Goal: Task Accomplishment & Management: Manage account settings

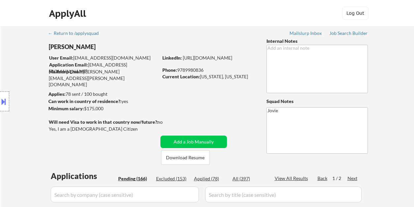
select select ""pending""
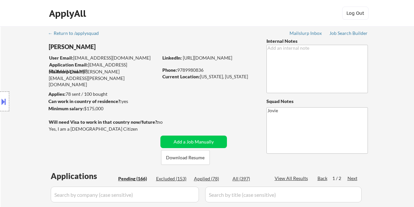
select select ""pending""
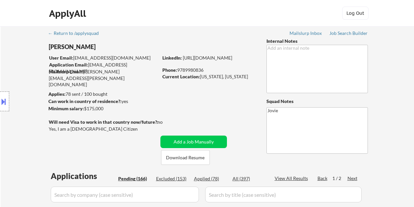
select select ""pending""
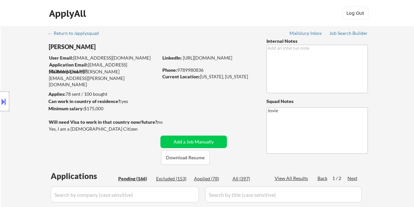
select select ""pending""
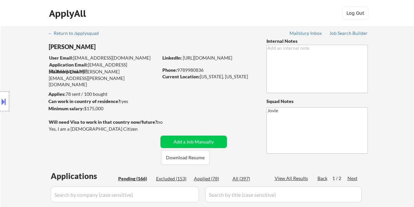
select select ""pending""
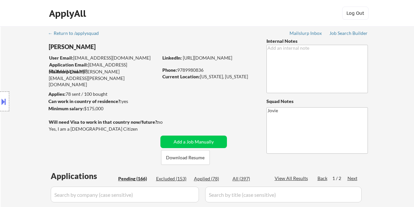
select select ""pending""
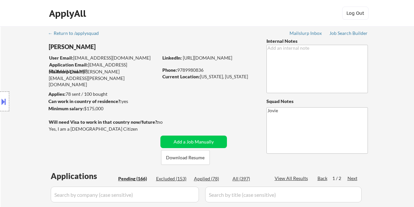
select select ""pending""
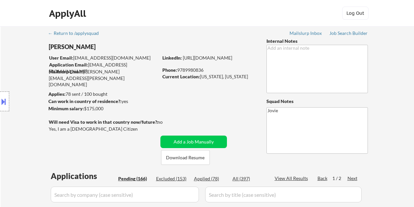
select select ""pending""
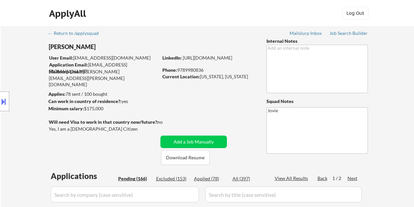
select select ""pending""
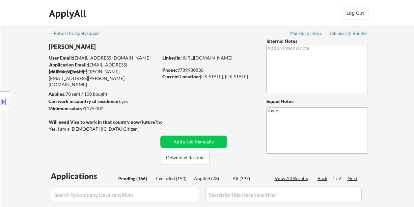
select select ""pending""
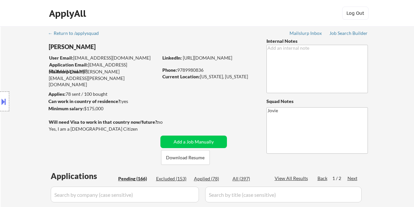
select select ""pending""
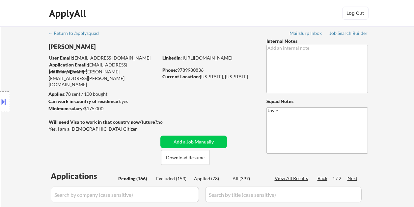
select select ""pending""
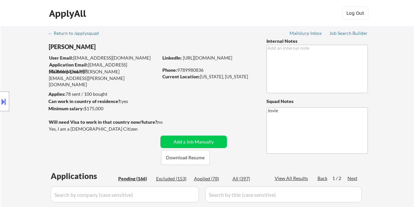
select select ""pending""
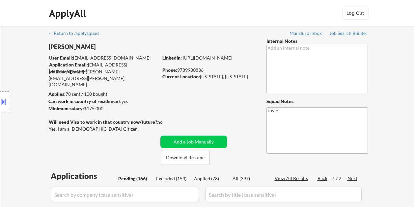
select select ""pending""
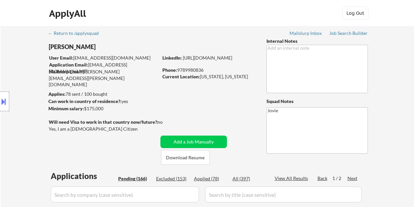
select select ""pending""
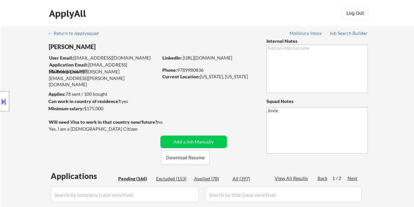
select select ""pending""
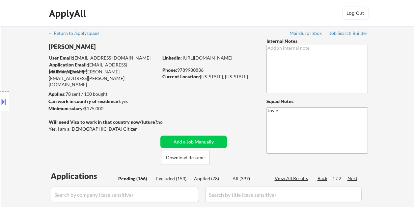
select select ""pending""
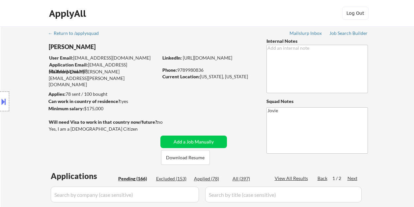
select select ""pending""
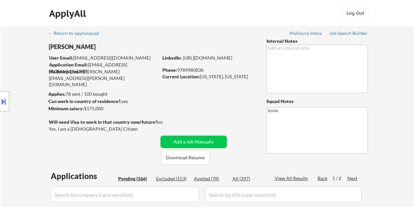
select select ""pending""
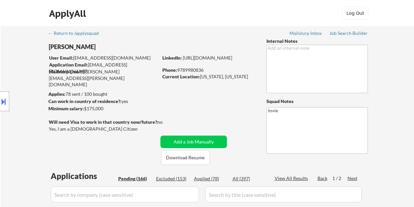
select select ""pending""
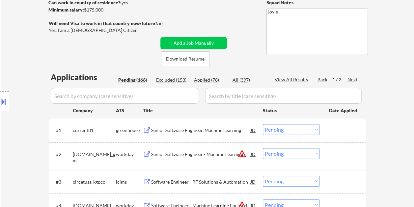
scroll to position [132, 0]
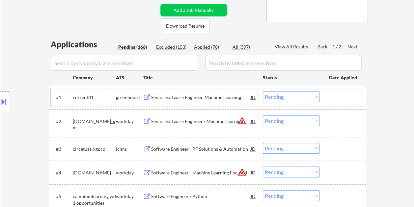
click at [336, 93] on div at bounding box center [343, 97] width 29 height 12
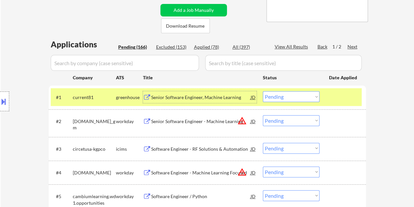
click at [163, 97] on div "Senior Software Engineer, Machine Learning" at bounding box center [201, 97] width 100 height 7
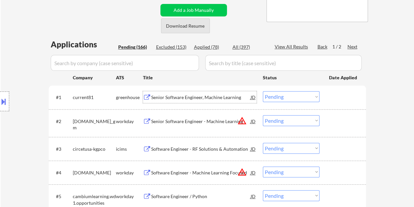
click at [185, 26] on button "Download Resume" at bounding box center [185, 25] width 49 height 15
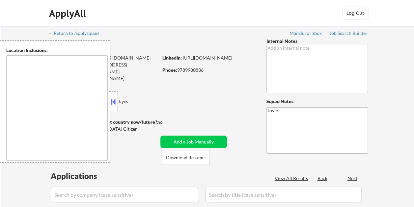
type textarea "[US_STATE], [GEOGRAPHIC_DATA] [GEOGRAPHIC_DATA], [GEOGRAPHIC_DATA] [GEOGRAPHIC_…"
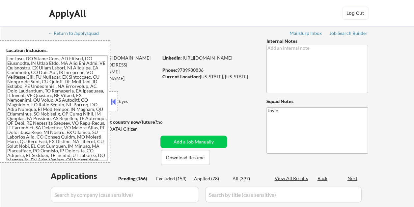
select select ""pending""
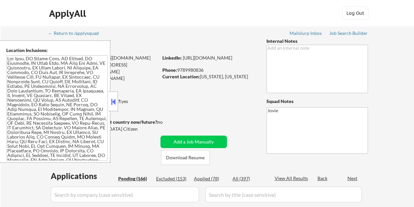
select select ""pending""
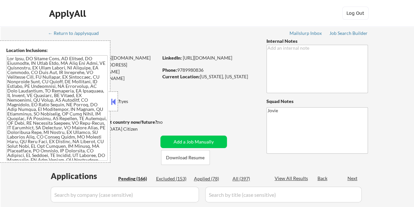
select select ""pending""
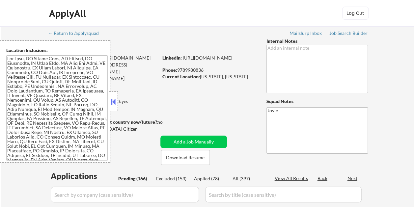
select select ""pending""
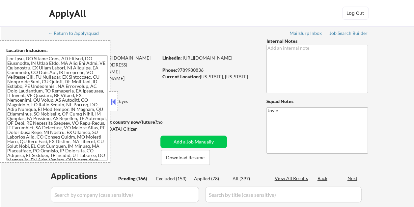
select select ""pending""
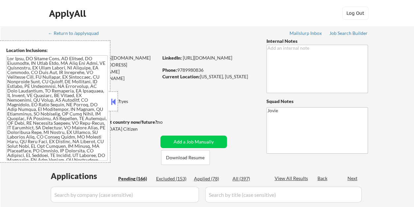
select select ""pending""
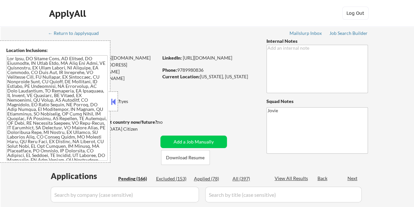
select select ""pending""
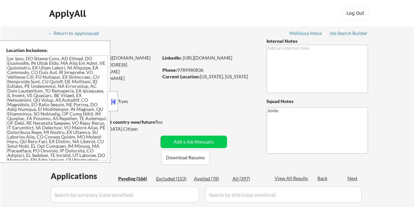
select select ""pending""
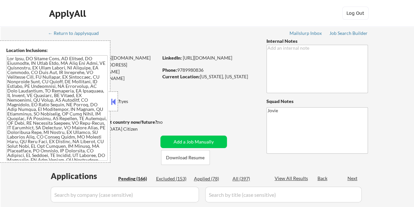
select select ""pending""
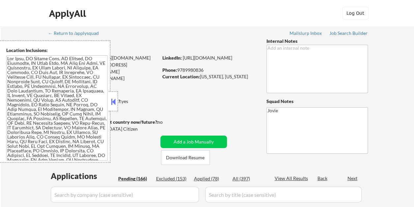
select select ""pending""
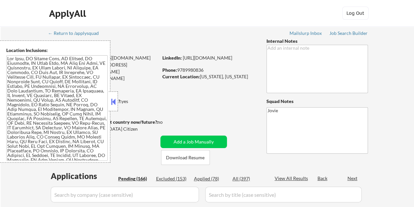
select select ""pending""
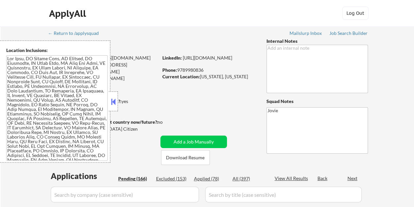
select select ""pending""
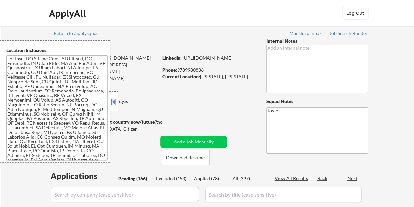
select select ""pending""
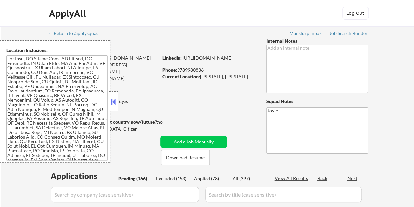
select select ""pending""
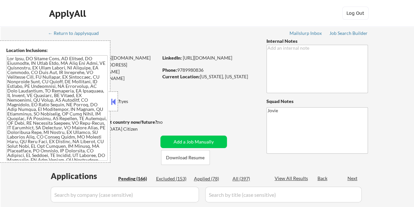
select select ""pending""
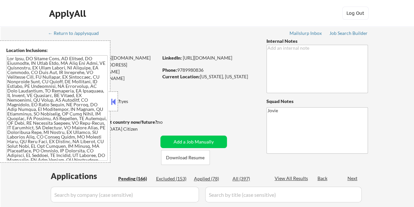
select select ""pending""
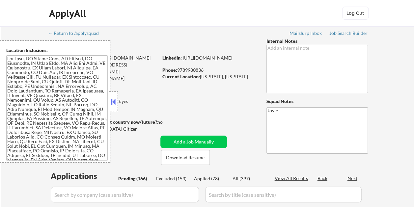
select select ""pending""
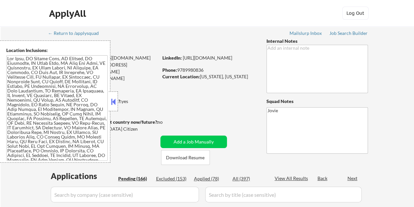
select select ""pending""
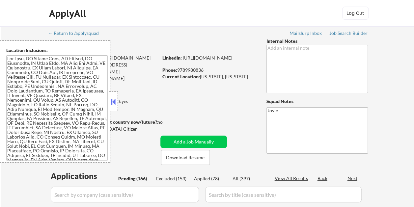
select select ""pending""
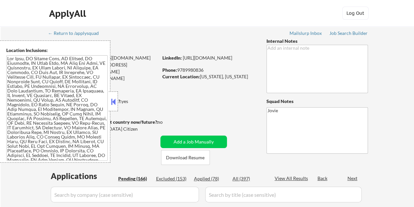
select select ""pending""
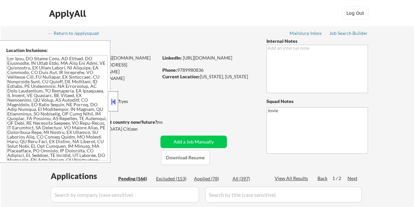
click at [114, 96] on div at bounding box center [113, 102] width 9 height 20
select select ""pending""
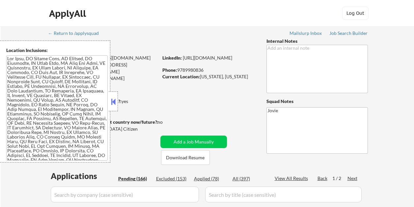
select select ""pending""
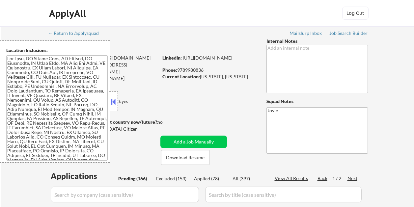
select select ""pending""
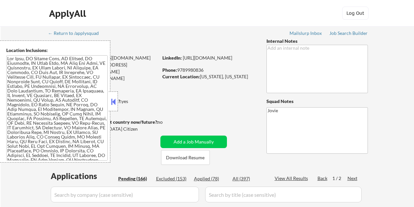
select select ""pending""
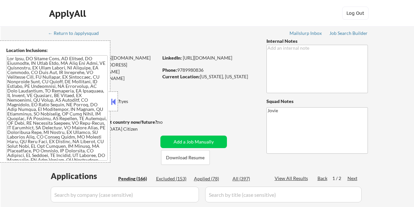
select select ""pending""
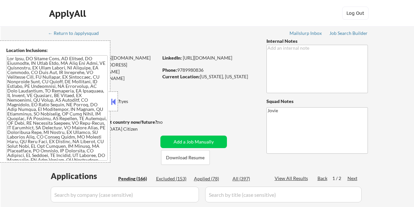
select select ""pending""
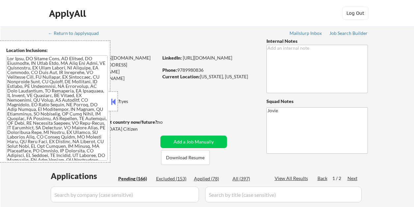
select select ""pending""
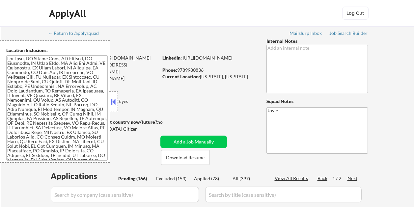
select select ""pending""
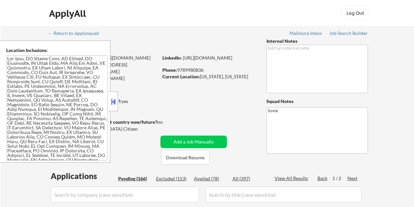
select select ""pending""
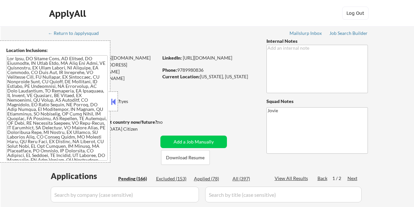
select select ""pending""
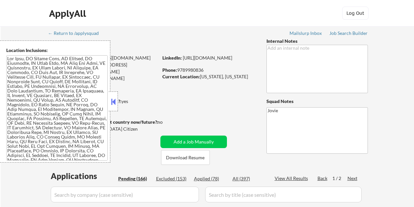
select select ""pending""
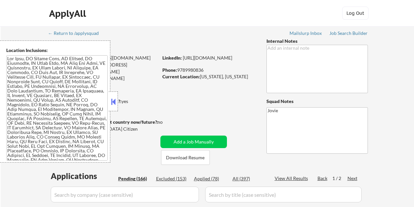
select select ""pending""
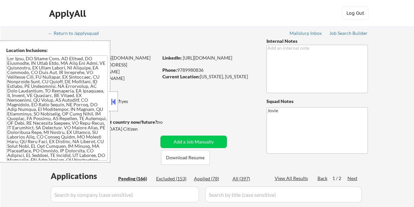
select select ""pending""
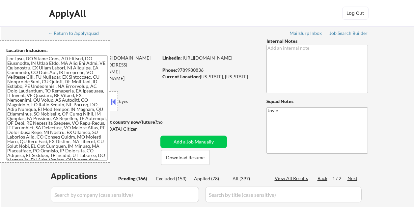
select select ""pending""
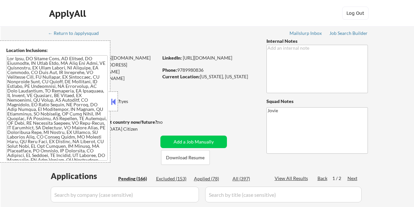
select select ""pending""
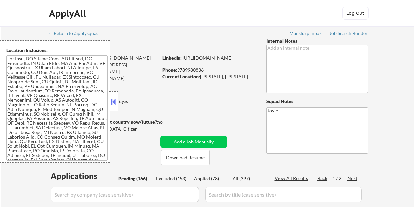
select select ""pending""
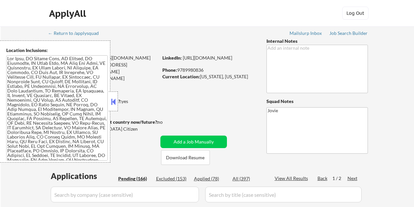
select select ""pending""
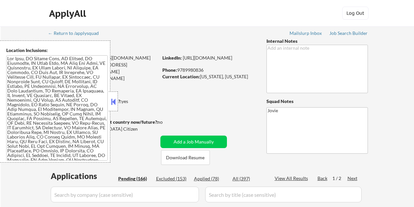
select select ""pending""
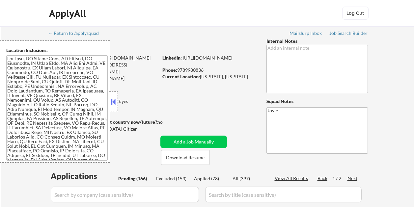
select select ""pending""
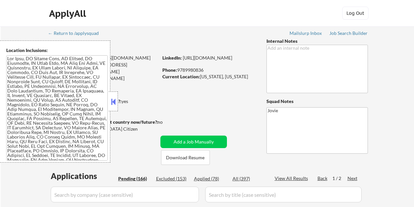
select select ""pending""
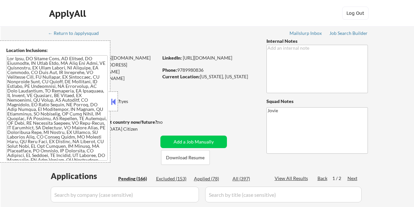
select select ""pending""
click at [116, 97] on button at bounding box center [113, 102] width 7 height 10
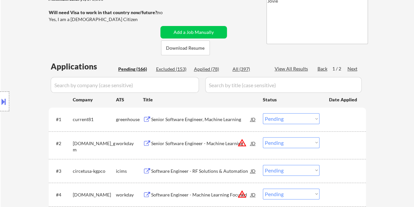
scroll to position [132, 0]
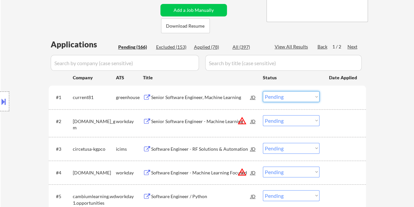
click at [315, 97] on select "Choose an option... Pending Applied Excluded (Questions) Excluded (Expired) Exc…" at bounding box center [291, 96] width 57 height 11
click at [263, 91] on select "Choose an option... Pending Applied Excluded (Questions) Excluded (Expired) Exc…" at bounding box center [291, 96] width 57 height 11
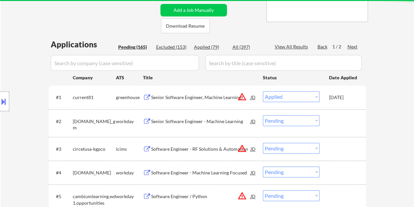
select select ""pending""
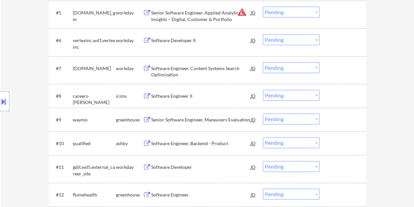
scroll to position [330, 0]
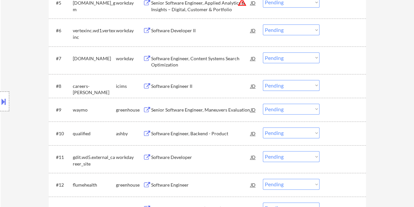
click at [353, 139] on div at bounding box center [343, 134] width 29 height 12
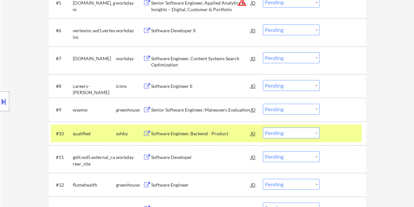
click at [206, 129] on div "Software Engineer, Backend - Product" at bounding box center [201, 134] width 100 height 12
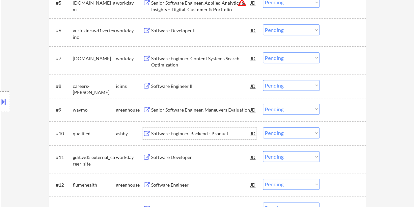
click at [328, 131] on div "#10 qualified ashby Software Engineer, Backend - Product JD Choose an option...…" at bounding box center [206, 134] width 311 height 18
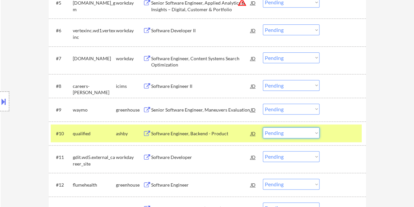
click at [314, 132] on select "Choose an option... Pending Applied Excluded (Questions) Excluded (Expired) Exc…" at bounding box center [291, 133] width 57 height 11
click at [263, 128] on select "Choose an option... Pending Applied Excluded (Questions) Excluded (Expired) Exc…" at bounding box center [291, 133] width 57 height 11
select select ""pending""
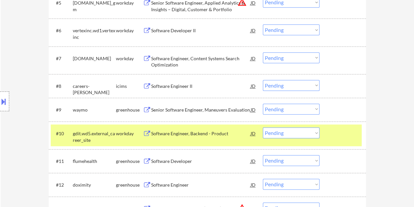
click at [335, 132] on div at bounding box center [343, 134] width 29 height 12
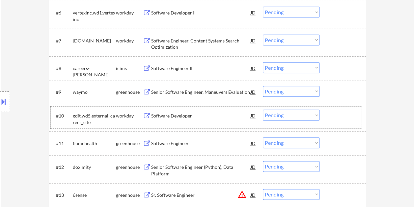
scroll to position [354, 0]
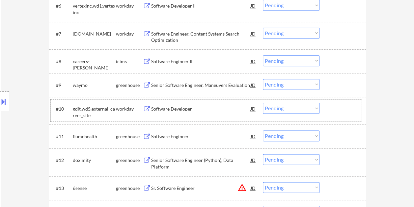
click at [345, 77] on div "#9 waymo greenhouse Senior Software Engineer, Maneuvers Evaluation JD Choose an…" at bounding box center [206, 85] width 311 height 18
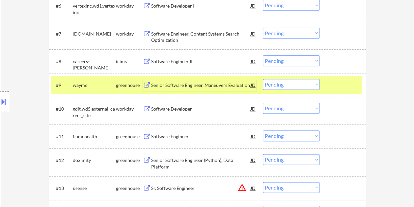
click at [231, 85] on div "Senior Software Engineer, Maneuvers Evaluation" at bounding box center [201, 85] width 100 height 7
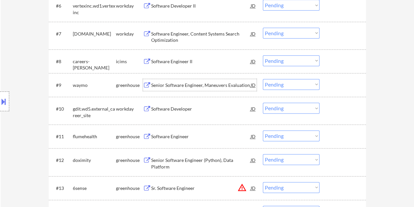
click at [335, 89] on div at bounding box center [343, 85] width 29 height 12
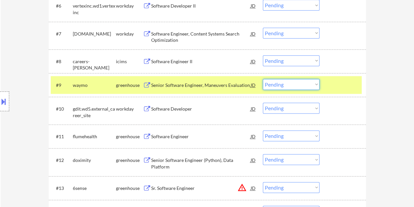
click at [313, 87] on select "Choose an option... Pending Applied Excluded (Questions) Excluded (Expired) Exc…" at bounding box center [291, 84] width 57 height 11
click at [263, 79] on select "Choose an option... Pending Applied Excluded (Questions) Excluded (Expired) Exc…" at bounding box center [291, 84] width 57 height 11
select select ""pending""
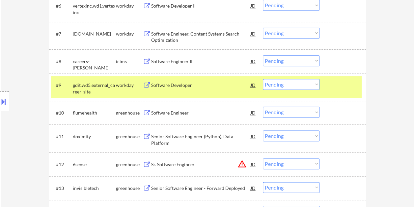
click at [345, 89] on div at bounding box center [343, 85] width 29 height 12
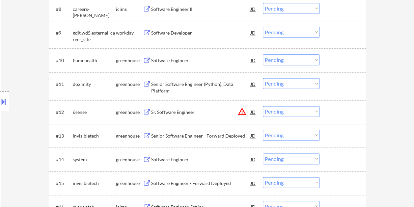
scroll to position [420, 0]
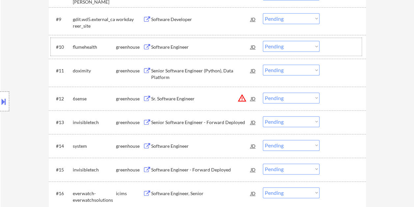
click at [337, 43] on div at bounding box center [343, 47] width 29 height 12
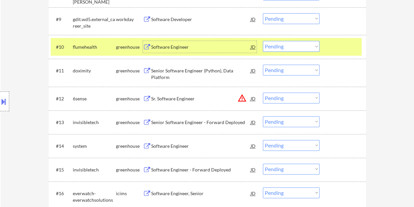
click at [210, 50] on div "Software Engineer" at bounding box center [201, 47] width 100 height 12
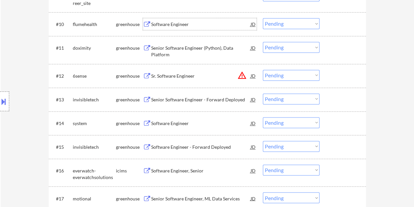
scroll to position [453, 0]
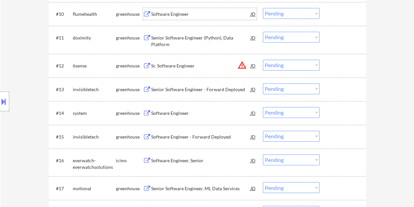
click at [330, 69] on div at bounding box center [343, 66] width 29 height 12
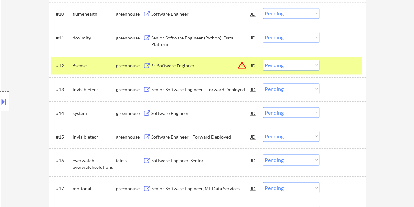
click at [162, 65] on div "Sr. Software Engineer" at bounding box center [201, 66] width 100 height 7
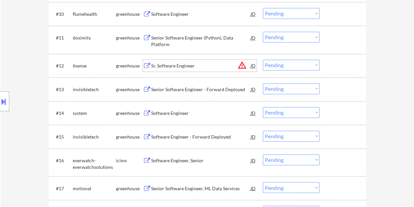
click at [336, 62] on div at bounding box center [343, 66] width 29 height 12
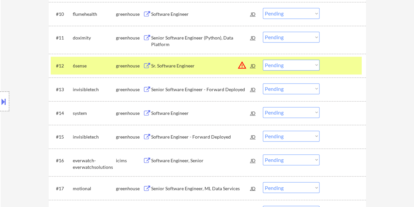
click at [308, 68] on select "Choose an option... Pending Applied Excluded (Questions) Excluded (Expired) Exc…" at bounding box center [291, 65] width 57 height 11
click at [263, 60] on select "Choose an option... Pending Applied Excluded (Questions) Excluded (Expired) Exc…" at bounding box center [291, 65] width 57 height 11
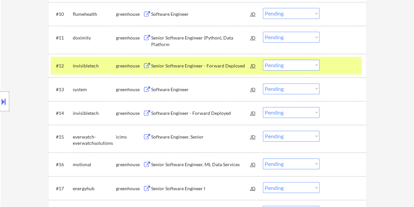
click at [337, 60] on div at bounding box center [343, 66] width 29 height 12
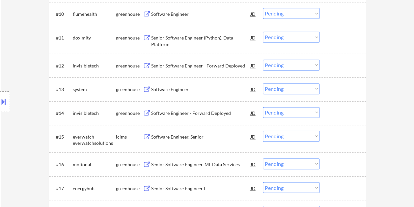
click at [358, 61] on div "#12 invisibletech greenhouse Senior Software Engineer - Forward Deployed JD war…" at bounding box center [206, 66] width 311 height 18
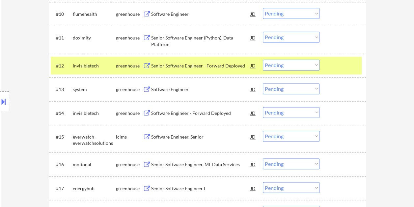
click at [228, 66] on div "Senior Software Engineer - Forward Deployed" at bounding box center [201, 66] width 100 height 7
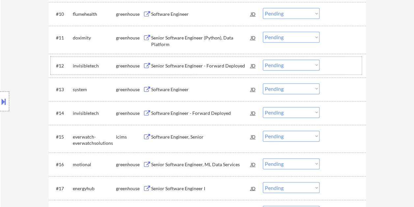
click at [328, 67] on div "#12 invisibletech greenhouse Senior Software Engineer - Forward Deployed JD war…" at bounding box center [206, 66] width 311 height 18
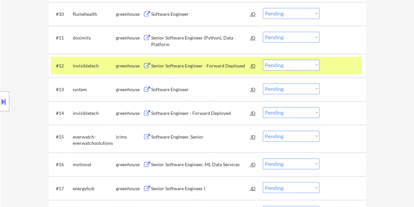
click at [316, 65] on select "Choose an option... Pending Applied Excluded (Questions) Excluded (Expired) Exc…" at bounding box center [291, 65] width 57 height 11
click at [263, 60] on select "Choose an option... Pending Applied Excluded (Questions) Excluded (Expired) Exc…" at bounding box center [291, 65] width 57 height 11
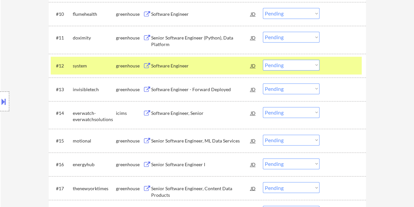
click at [347, 66] on div at bounding box center [343, 66] width 29 height 12
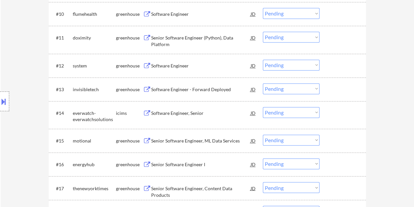
scroll to position [486, 0]
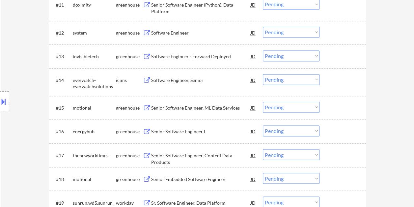
click at [337, 55] on div at bounding box center [343, 56] width 29 height 12
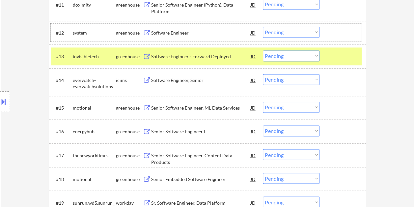
click at [338, 31] on div at bounding box center [343, 33] width 29 height 12
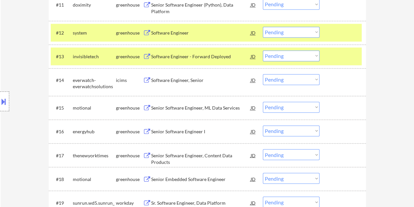
click at [340, 51] on div at bounding box center [343, 56] width 29 height 12
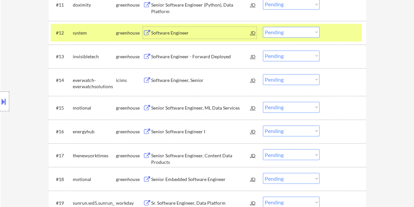
click at [211, 32] on div "Software Engineer" at bounding box center [201, 33] width 100 height 7
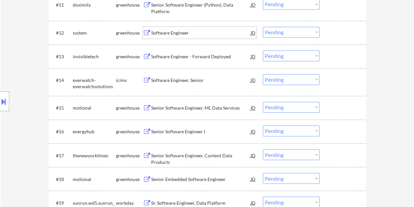
click at [331, 34] on div at bounding box center [343, 33] width 29 height 12
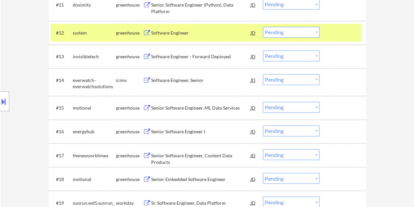
click at [317, 30] on select "Choose an option... Pending Applied Excluded (Questions) Excluded (Expired) Exc…" at bounding box center [291, 32] width 57 height 11
click at [263, 27] on select "Choose an option... Pending Applied Excluded (Questions) Excluded (Expired) Exc…" at bounding box center [291, 32] width 57 height 11
click at [329, 36] on div at bounding box center [343, 33] width 29 height 12
select select ""pending""
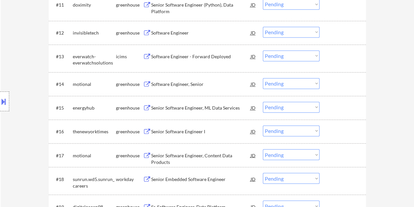
drag, startPoint x: 340, startPoint y: 37, endPoint x: 234, endPoint y: 37, distance: 105.8
click at [340, 37] on div at bounding box center [343, 33] width 29 height 12
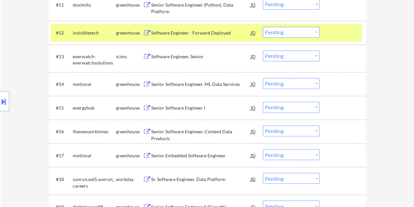
click at [336, 33] on div at bounding box center [343, 33] width 29 height 12
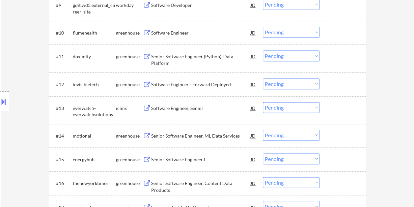
scroll to position [420, 0]
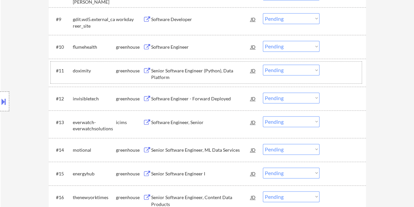
drag, startPoint x: 337, startPoint y: 71, endPoint x: 234, endPoint y: 75, distance: 102.9
click at [337, 71] on div at bounding box center [343, 71] width 29 height 12
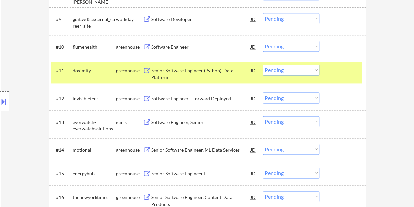
click at [213, 70] on div "Senior Software Engineer (Python), Data Platform" at bounding box center [201, 74] width 100 height 13
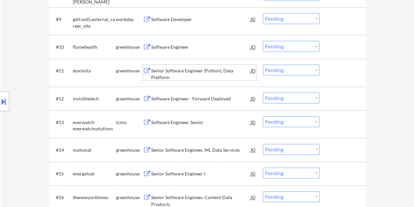
drag, startPoint x: 334, startPoint y: 71, endPoint x: 326, endPoint y: 72, distance: 7.3
click at [334, 71] on div at bounding box center [343, 71] width 29 height 12
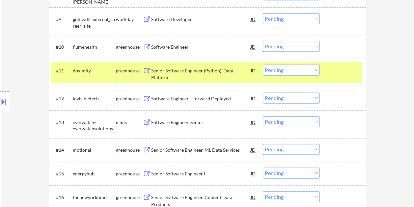
click at [316, 71] on select "Choose an option... Pending Applied Excluded (Questions) Excluded (Expired) Exc…" at bounding box center [291, 70] width 57 height 11
click at [263, 65] on select "Choose an option... Pending Applied Excluded (Questions) Excluded (Expired) Exc…" at bounding box center [291, 70] width 57 height 11
select select ""pending""
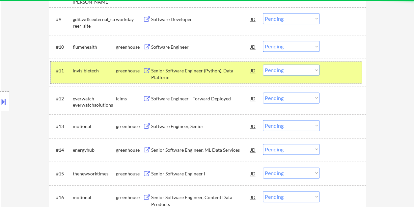
click at [327, 70] on div "#11 invisibletech greenhouse Senior Software Engineer (Python), Data Platform J…" at bounding box center [206, 73] width 311 height 22
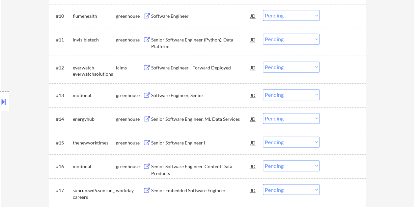
scroll to position [453, 0]
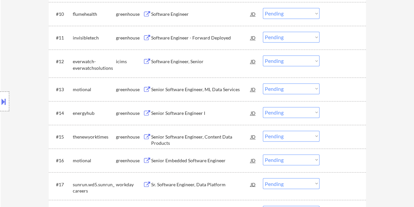
click at [336, 87] on div at bounding box center [343, 89] width 29 height 12
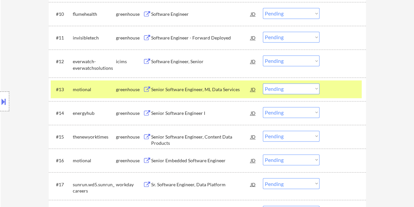
click at [174, 83] on div "Senior Software Engineer, ML Data Services" at bounding box center [201, 89] width 100 height 12
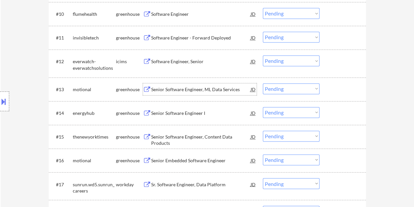
click at [334, 108] on div at bounding box center [343, 113] width 29 height 12
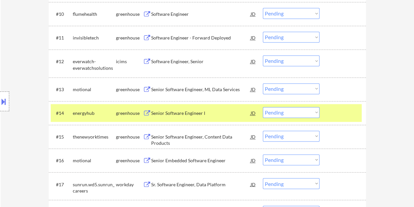
click at [184, 116] on div "Senior Software Engineer I" at bounding box center [201, 113] width 100 height 7
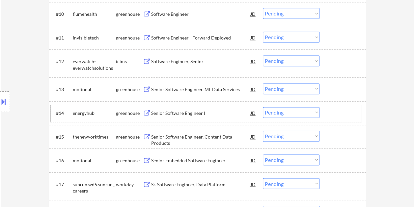
click at [345, 108] on div at bounding box center [343, 113] width 29 height 12
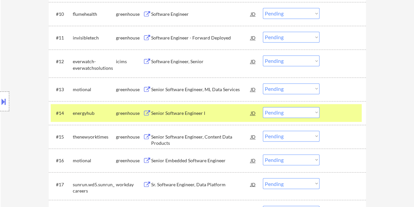
click at [314, 110] on select "Choose an option... Pending Applied Excluded (Questions) Excluded (Expired) Exc…" at bounding box center [291, 112] width 57 height 11
click at [263, 107] on select "Choose an option... Pending Applied Excluded (Questions) Excluded (Expired) Exc…" at bounding box center [291, 112] width 57 height 11
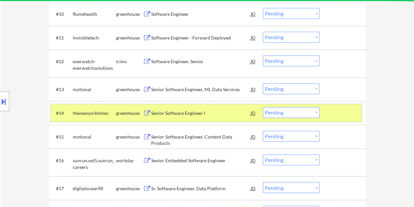
click at [333, 114] on div at bounding box center [343, 113] width 29 height 12
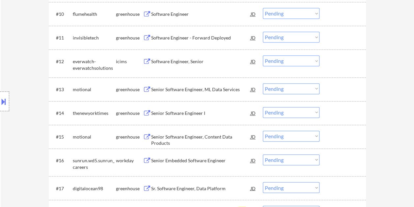
click at [333, 114] on div at bounding box center [343, 113] width 29 height 12
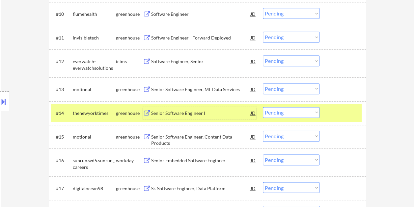
click at [223, 115] on div "Senior Software Engineer I" at bounding box center [201, 113] width 100 height 7
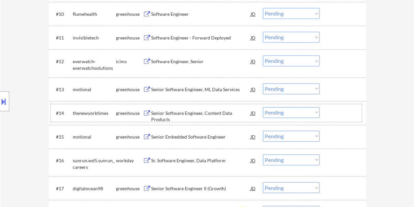
click at [332, 109] on div at bounding box center [343, 113] width 29 height 12
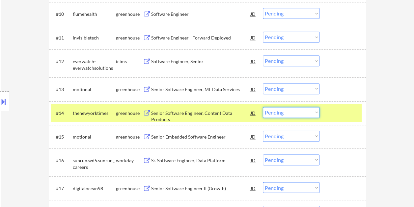
click at [315, 110] on select "Choose an option... Pending Applied Excluded (Questions) Excluded (Expired) Exc…" at bounding box center [291, 112] width 57 height 11
click at [263, 107] on select "Choose an option... Pending Applied Excluded (Questions) Excluded (Expired) Exc…" at bounding box center [291, 112] width 57 height 11
select select ""pending""
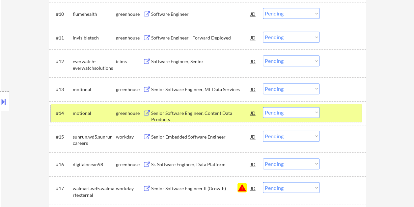
click at [320, 111] on div "#14 motional greenhouse Senior Software Engineer, Content Data Products JD warn…" at bounding box center [206, 113] width 311 height 18
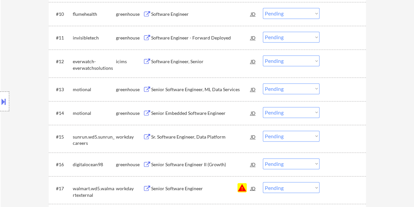
click at [342, 90] on div at bounding box center [343, 89] width 29 height 12
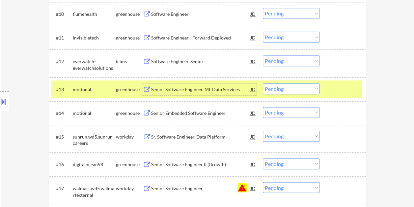
click at [175, 93] on div "Senior Software Engineer, ML Data Services" at bounding box center [201, 89] width 100 height 12
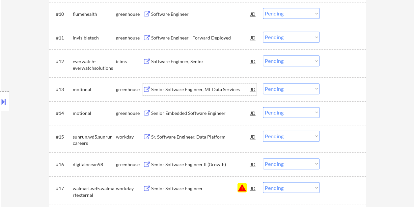
click at [353, 91] on div at bounding box center [343, 89] width 29 height 12
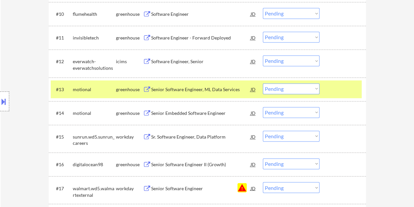
click at [253, 89] on div "JD" at bounding box center [253, 89] width 7 height 12
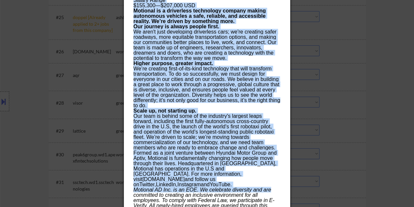
scroll to position [882, 0]
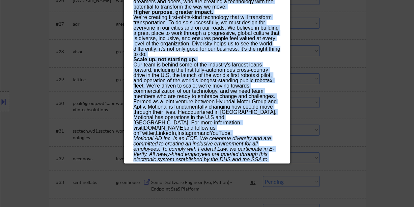
drag, startPoint x: 134, startPoint y: 26, endPoint x: 275, endPoint y: 159, distance: 193.8
copy div "Senior Software Engineer, ML Data Services motional Remote U.S. AI Location Che…"
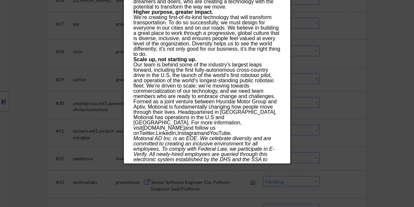
click at [390, 62] on div at bounding box center [207, 103] width 414 height 207
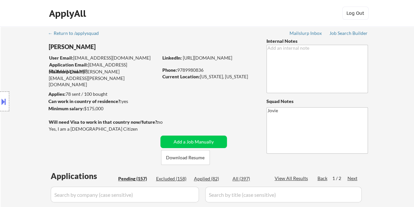
scroll to position [439, 0]
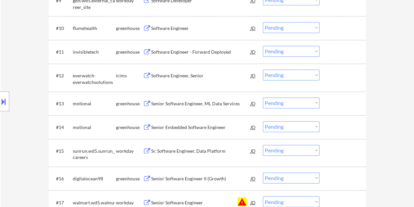
click at [335, 104] on div at bounding box center [343, 104] width 29 height 12
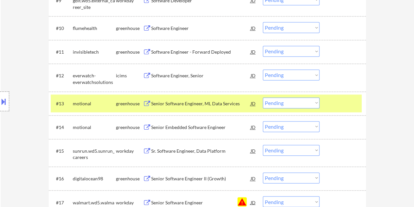
click at [336, 105] on div at bounding box center [343, 104] width 29 height 12
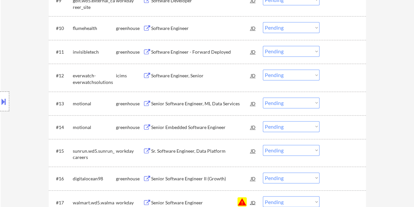
click at [337, 104] on div at bounding box center [343, 104] width 29 height 12
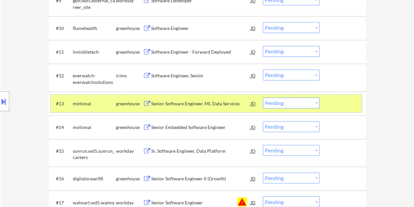
click at [316, 103] on select "Choose an option... Pending Applied Excluded (Questions) Excluded (Expired) Exc…" at bounding box center [291, 103] width 57 height 11
click at [263, 98] on select "Choose an option... Pending Applied Excluded (Questions) Excluded (Expired) Exc…" at bounding box center [291, 103] width 57 height 11
select select ""pending""
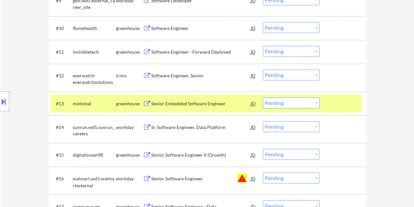
click at [347, 104] on div at bounding box center [343, 104] width 29 height 12
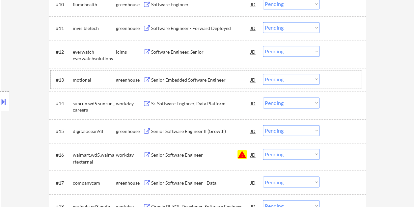
scroll to position [472, 0]
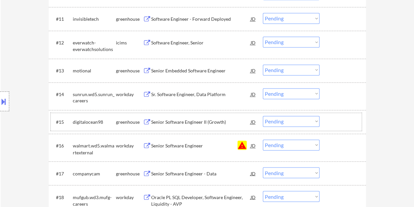
click at [328, 124] on div "#15 digitalocean98 greenhouse Senior Software Engineer II (Growth) JD warning_a…" at bounding box center [206, 122] width 311 height 18
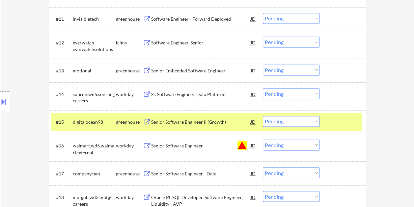
click at [209, 123] on div "Senior Software Engineer II (Growth)" at bounding box center [201, 122] width 100 height 7
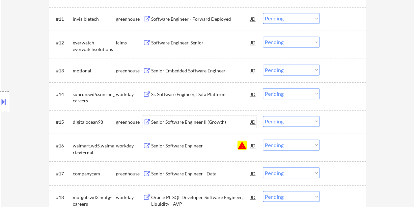
click at [333, 116] on div at bounding box center [343, 122] width 29 height 12
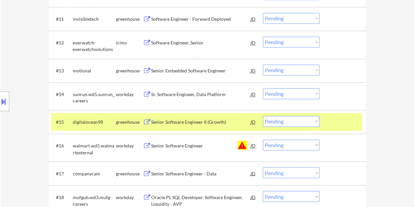
click at [313, 120] on select "Choose an option... Pending Applied Excluded (Questions) Excluded (Expired) Exc…" at bounding box center [291, 121] width 57 height 11
click at [263, 116] on select "Choose an option... Pending Applied Excluded (Questions) Excluded (Expired) Exc…" at bounding box center [291, 121] width 57 height 11
select select ""pending""
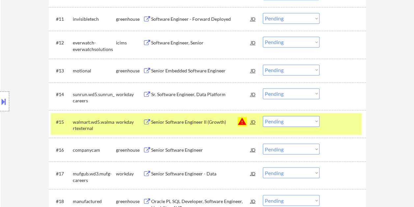
click at [338, 120] on div at bounding box center [343, 122] width 29 height 12
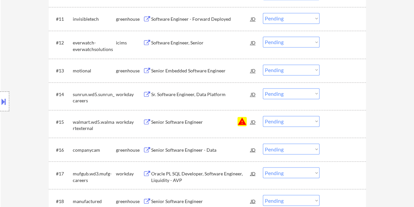
scroll to position [505, 0]
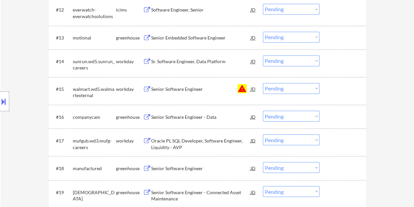
click at [351, 116] on div at bounding box center [343, 117] width 29 height 12
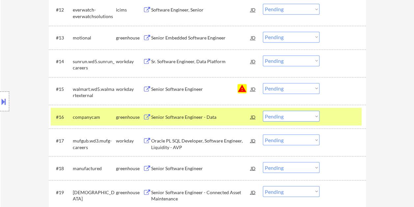
click at [163, 118] on div "Senior Software Engineer - Data" at bounding box center [201, 117] width 100 height 7
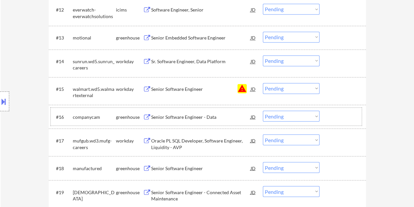
click at [344, 117] on div at bounding box center [343, 117] width 29 height 12
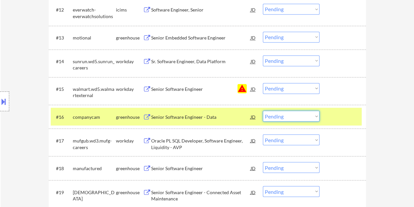
click at [313, 116] on select "Choose an option... Pending Applied Excluded (Questions) Excluded (Expired) Exc…" at bounding box center [291, 116] width 57 height 11
click at [263, 111] on select "Choose an option... Pending Applied Excluded (Questions) Excluded (Expired) Exc…" at bounding box center [291, 116] width 57 height 11
select select ""pending""
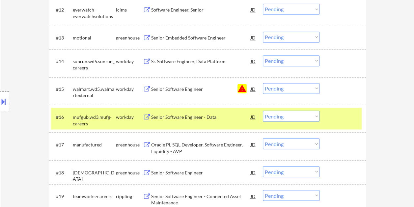
click at [342, 119] on div at bounding box center [343, 117] width 29 height 12
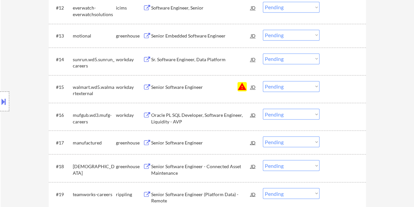
scroll to position [538, 0]
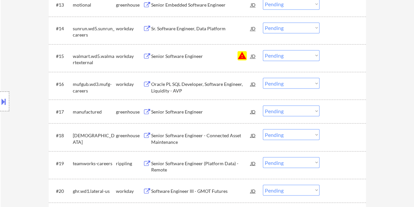
click at [344, 111] on div at bounding box center [343, 112] width 29 height 12
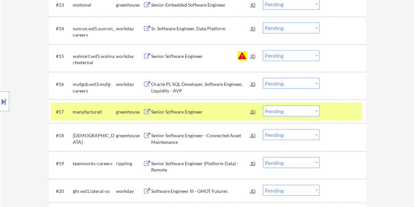
click at [167, 112] on div "Senior Software Engineer" at bounding box center [201, 111] width 100 height 7
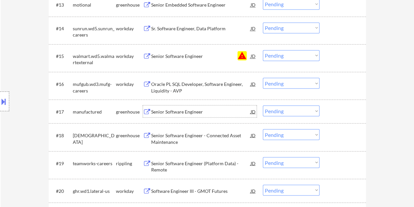
click at [349, 113] on div at bounding box center [343, 112] width 29 height 12
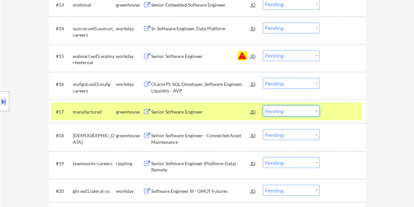
click at [318, 111] on select "Choose an option... Pending Applied Excluded (Questions) Excluded (Expired) Exc…" at bounding box center [291, 111] width 57 height 11
click at [263, 106] on select "Choose an option... Pending Applied Excluded (Questions) Excluded (Expired) Exc…" at bounding box center [291, 111] width 57 height 11
select select ""pending""
click at [336, 107] on div at bounding box center [343, 112] width 29 height 12
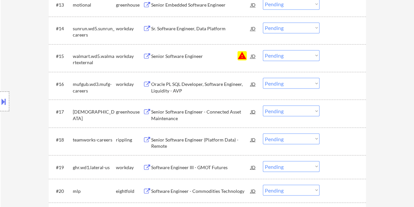
scroll to position [571, 0]
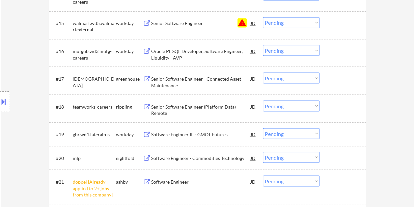
click at [337, 81] on div at bounding box center [343, 79] width 29 height 12
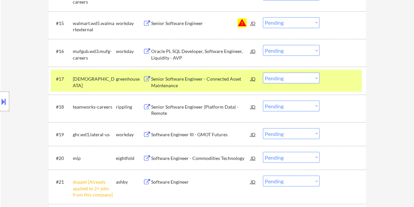
click at [341, 87] on div "#17 samsara greenhouse Senior Software Engineer - Connected Asset Maintenance J…" at bounding box center [206, 81] width 311 height 22
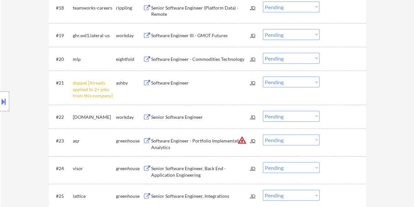
scroll to position [703, 0]
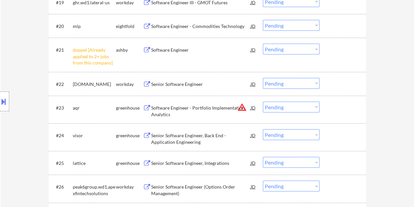
click at [325, 112] on div "#23 aqr greenhouse Software Engineer - Portfolio Implementation Analytics JD wa…" at bounding box center [206, 110] width 311 height 22
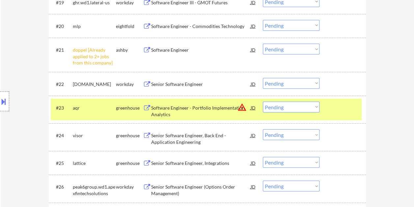
click at [204, 106] on div "Software Engineer - Portfolio Implementation Analytics" at bounding box center [201, 111] width 100 height 13
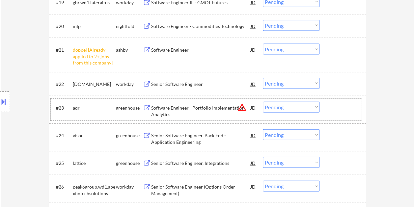
click at [344, 108] on div at bounding box center [343, 108] width 29 height 12
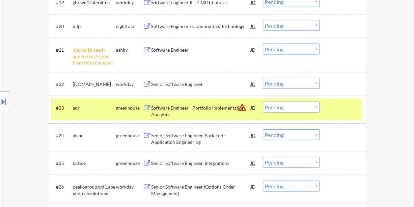
click at [312, 109] on select "Choose an option... Pending Applied Excluded (Questions) Excluded (Expired) Exc…" at bounding box center [291, 107] width 57 height 11
click at [263, 102] on select "Choose an option... Pending Applied Excluded (Questions) Excluded (Expired) Exc…" at bounding box center [291, 107] width 57 height 11
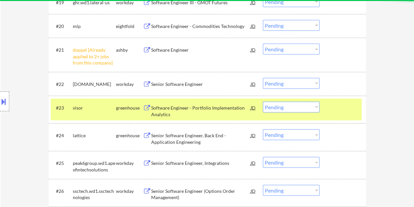
click at [349, 112] on div at bounding box center [343, 108] width 29 height 12
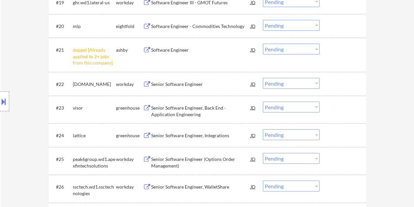
click at [336, 104] on div at bounding box center [343, 108] width 29 height 12
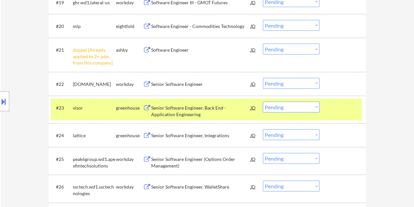
click at [216, 107] on div "Senior Software Engineer, Back End - Application Engineering" at bounding box center [201, 111] width 100 height 13
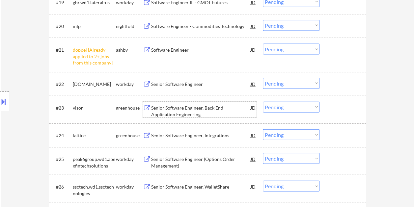
click at [331, 104] on div at bounding box center [343, 108] width 29 height 12
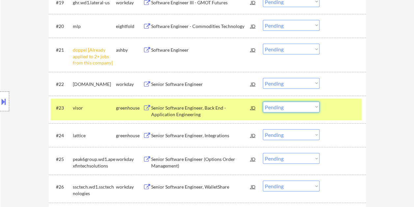
click at [317, 105] on select "Choose an option... Pending Applied Excluded (Questions) Excluded (Expired) Exc…" at bounding box center [291, 107] width 57 height 11
click at [263, 102] on select "Choose an option... Pending Applied Excluded (Questions) Excluded (Expired) Exc…" at bounding box center [291, 107] width 57 height 11
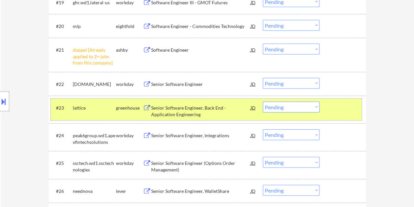
click at [340, 108] on div at bounding box center [343, 108] width 29 height 12
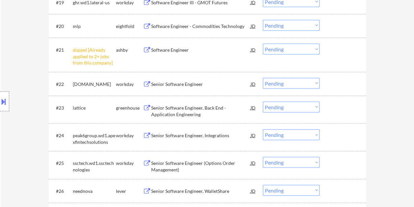
click at [339, 104] on div at bounding box center [343, 108] width 29 height 12
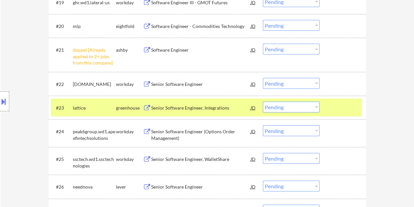
click at [340, 111] on div at bounding box center [343, 108] width 29 height 12
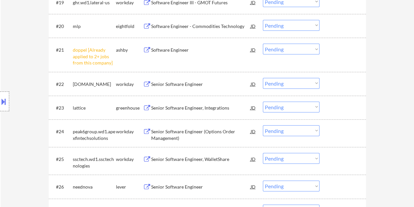
click at [343, 109] on div at bounding box center [343, 108] width 29 height 12
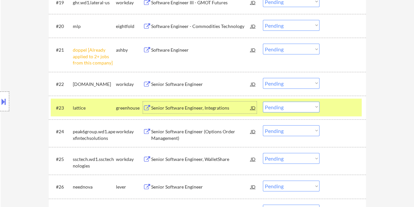
click at [212, 107] on div "Senior Software Engineer, Integrations" at bounding box center [201, 108] width 100 height 7
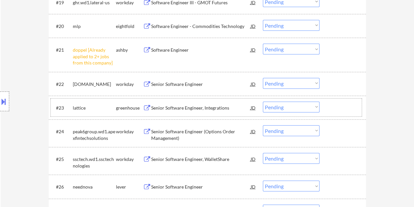
click at [329, 109] on div at bounding box center [343, 108] width 29 height 12
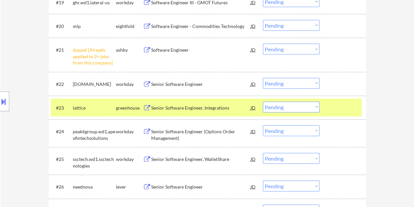
click at [317, 107] on select "Choose an option... Pending Applied Excluded (Questions) Excluded (Expired) Exc…" at bounding box center [291, 107] width 57 height 11
click at [263, 102] on select "Choose an option... Pending Applied Excluded (Questions) Excluded (Expired) Exc…" at bounding box center [291, 107] width 57 height 11
select select ""pending""
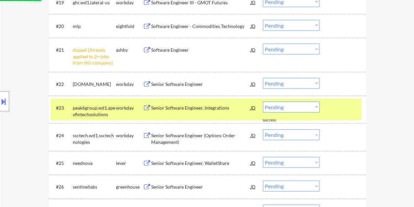
click at [329, 110] on div "#23 peak6group.wd1.apexfintechsolutions workday Senior Software Engineer, Integ…" at bounding box center [206, 110] width 311 height 22
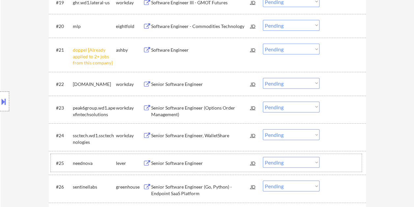
click at [327, 162] on div "#25 neednova lever Senior Software Engineer JD warning_amber Choose an option..…" at bounding box center [206, 163] width 311 height 18
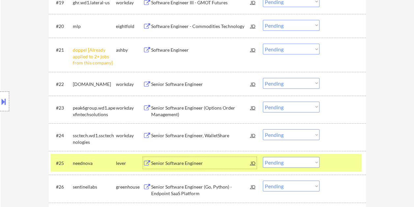
click at [224, 162] on div "Senior Software Engineer" at bounding box center [201, 163] width 100 height 7
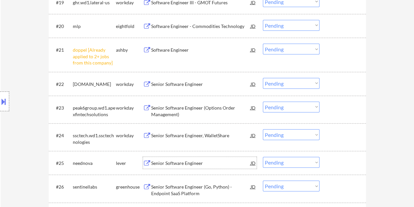
scroll to position [736, 0]
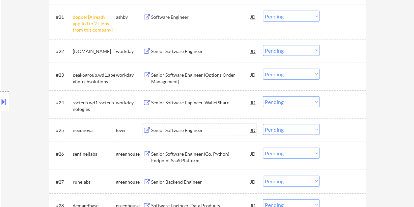
click at [348, 156] on div at bounding box center [343, 154] width 29 height 12
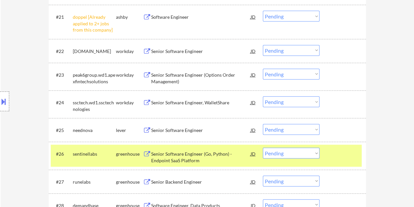
click at [233, 155] on div "Senior Software Engineer (Go, Python) - Endpoint SaaS Platform" at bounding box center [201, 157] width 100 height 13
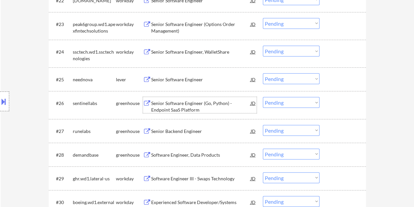
scroll to position [802, 0]
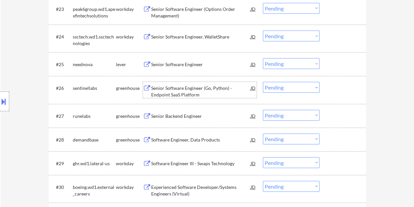
click at [353, 116] on div at bounding box center [343, 116] width 29 height 12
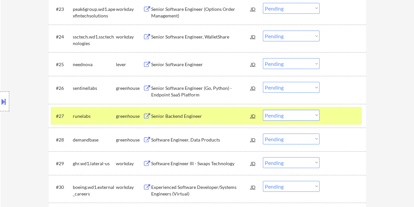
click at [205, 115] on div "Senior Backend Engineer" at bounding box center [201, 116] width 100 height 7
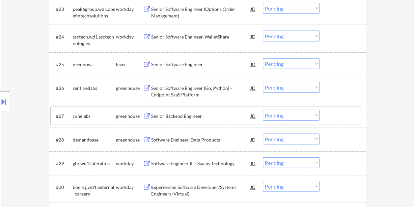
click at [331, 121] on div at bounding box center [343, 116] width 29 height 12
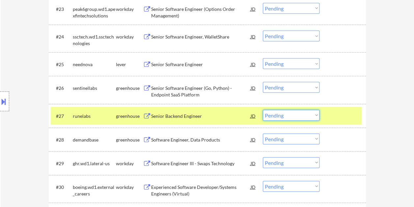
click at [309, 115] on select "Choose an option... Pending Applied Excluded (Questions) Excluded (Expired) Exc…" at bounding box center [291, 115] width 57 height 11
click at [263, 110] on select "Choose an option... Pending Applied Excluded (Questions) Excluded (Expired) Exc…" at bounding box center [291, 115] width 57 height 11
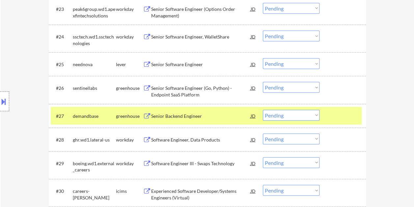
click at [339, 120] on div at bounding box center [343, 116] width 29 height 12
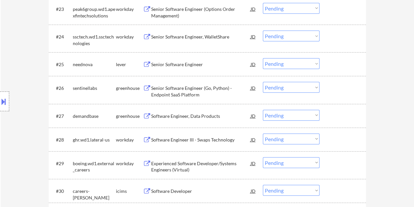
click at [343, 117] on div at bounding box center [343, 116] width 29 height 12
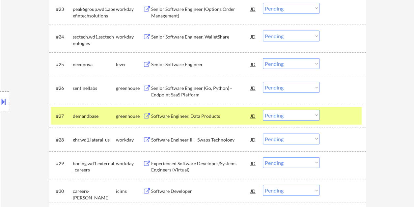
click at [195, 119] on div "Software Engineer, Data Products" at bounding box center [201, 116] width 100 height 7
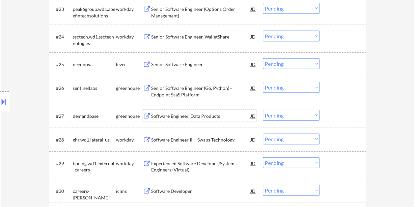
click at [331, 118] on div at bounding box center [343, 116] width 29 height 12
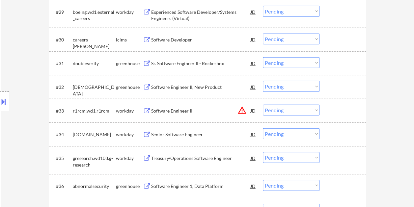
scroll to position [748, 0]
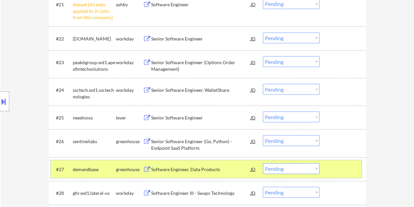
click at [316, 168] on select "Choose an option... Pending Applied Excluded (Questions) Excluded (Expired) Exc…" at bounding box center [291, 169] width 57 height 11
click at [263, 164] on select "Choose an option... Pending Applied Excluded (Questions) Excluded (Expired) Exc…" at bounding box center [291, 169] width 57 height 11
drag, startPoint x: 339, startPoint y: 169, endPoint x: 322, endPoint y: 164, distance: 17.4
click at [338, 169] on div at bounding box center [343, 170] width 29 height 12
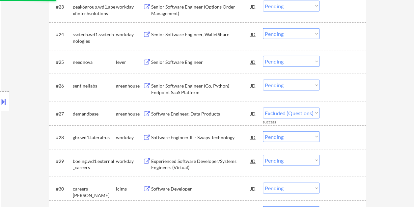
scroll to position [814, 0]
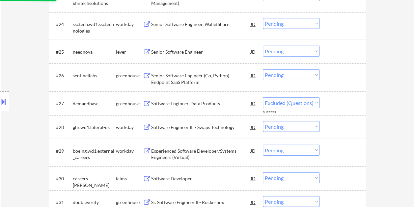
select select ""pending""
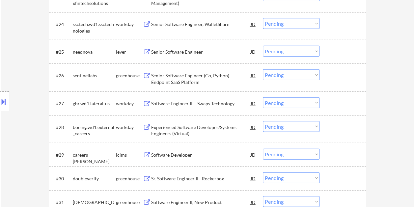
scroll to position [847, 0]
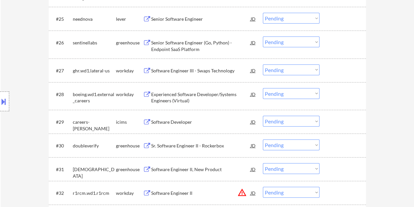
click at [342, 147] on div at bounding box center [343, 146] width 29 height 12
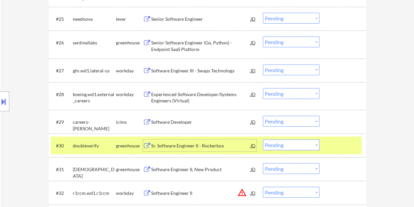
click at [170, 144] on div "Sr. Software Engineer II - Rockerbox" at bounding box center [201, 146] width 100 height 7
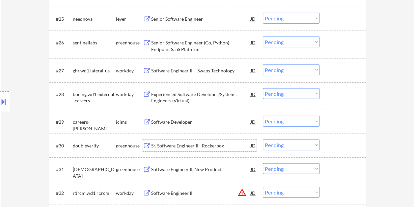
drag, startPoint x: 325, startPoint y: 147, endPoint x: 315, endPoint y: 145, distance: 10.7
click at [325, 147] on div "#30 doubleverify greenhouse Sr. Software Engineer II - Rockerbox JD warning_amb…" at bounding box center [206, 146] width 311 height 18
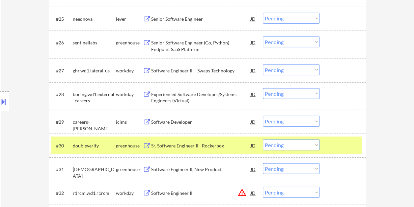
click at [315, 145] on select "Choose an option... Pending Applied Excluded (Questions) Excluded (Expired) Exc…" at bounding box center [291, 145] width 57 height 11
click at [263, 140] on select "Choose an option... Pending Applied Excluded (Questions) Excluded (Expired) Exc…" at bounding box center [291, 145] width 57 height 11
select select ""pending""
click at [330, 144] on div at bounding box center [343, 146] width 29 height 12
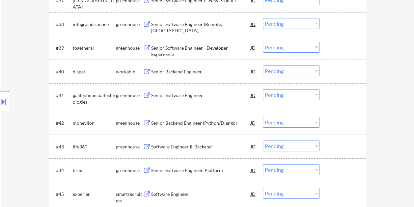
scroll to position [1167, 0]
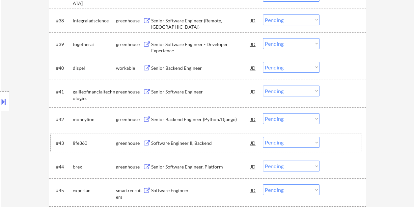
click at [342, 143] on div at bounding box center [343, 143] width 29 height 12
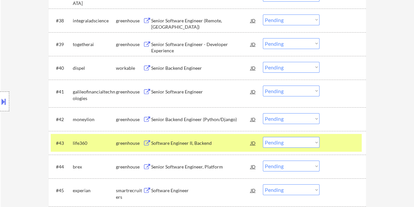
click at [189, 144] on div "Software Engineer II, Backend" at bounding box center [201, 143] width 100 height 7
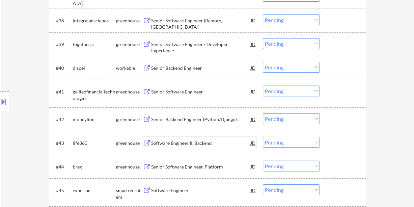
click at [333, 144] on div at bounding box center [343, 143] width 29 height 12
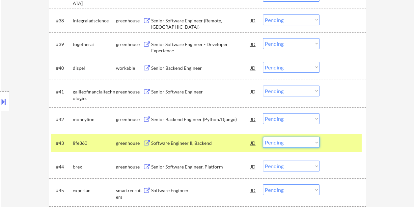
click at [311, 145] on select "Choose an option... Pending Applied Excluded (Questions) Excluded (Expired) Exc…" at bounding box center [291, 142] width 57 height 11
click at [263, 137] on select "Choose an option... Pending Applied Excluded (Questions) Excluded (Expired) Exc…" at bounding box center [291, 142] width 57 height 11
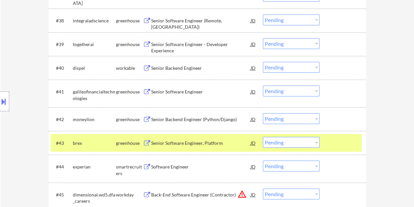
click at [330, 145] on div at bounding box center [343, 143] width 29 height 12
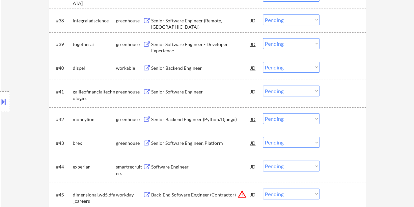
click at [348, 144] on div at bounding box center [343, 143] width 29 height 12
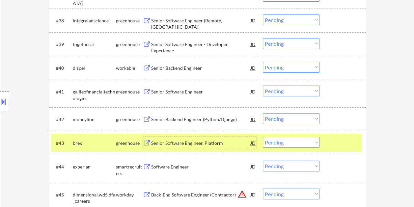
click at [232, 139] on div "Senior Software Engineer, Platform" at bounding box center [201, 143] width 100 height 12
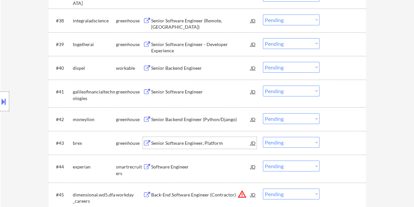
click at [210, 141] on div "Senior Software Engineer, Platform" at bounding box center [201, 143] width 100 height 7
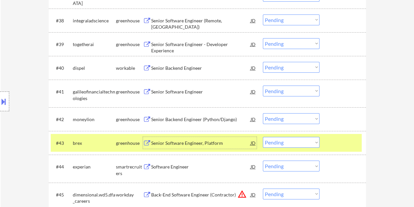
click at [311, 141] on select "Choose an option... Pending Applied Excluded (Questions) Excluded (Expired) Exc…" at bounding box center [291, 142] width 57 height 11
click at [263, 137] on select "Choose an option... Pending Applied Excluded (Questions) Excluded (Expired) Exc…" at bounding box center [291, 142] width 57 height 11
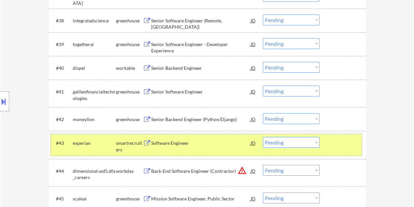
click at [332, 144] on div at bounding box center [343, 143] width 29 height 12
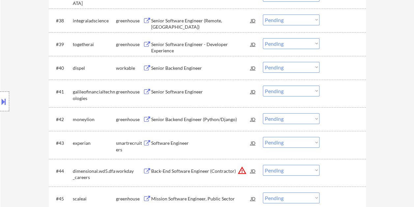
click at [338, 144] on div at bounding box center [343, 143] width 29 height 12
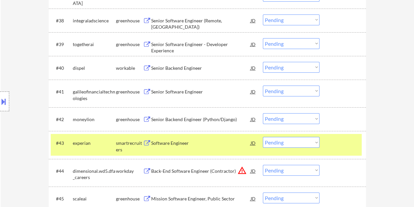
click at [218, 142] on div "Software Engineer" at bounding box center [201, 143] width 100 height 7
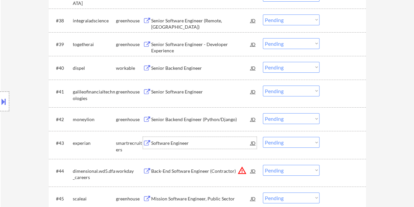
click at [329, 146] on div at bounding box center [343, 143] width 29 height 12
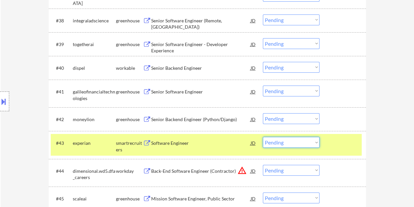
click at [310, 141] on select "Choose an option... Pending Applied Excluded (Questions) Excluded (Expired) Exc…" at bounding box center [291, 142] width 57 height 11
click at [263, 137] on select "Choose an option... Pending Applied Excluded (Questions) Excluded (Expired) Exc…" at bounding box center [291, 142] width 57 height 11
select select ""pending""
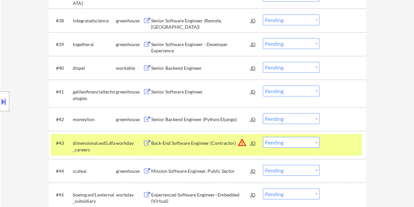
click at [340, 143] on div at bounding box center [343, 143] width 29 height 12
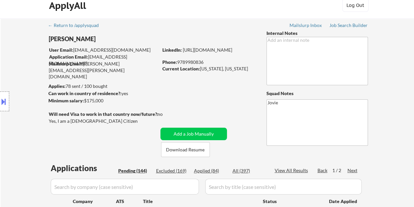
scroll to position [0, 0]
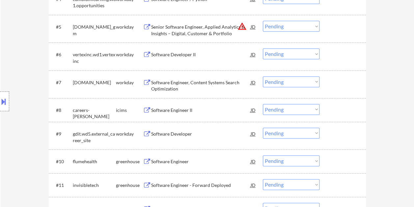
scroll to position [405, 0]
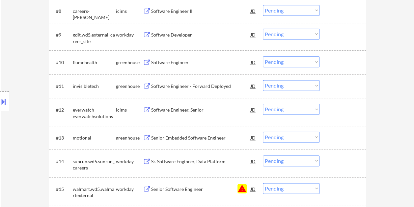
click at [338, 68] on div at bounding box center [343, 62] width 29 height 12
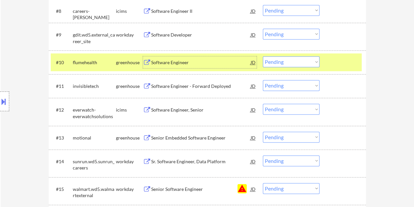
click at [225, 58] on div "Software Engineer" at bounding box center [201, 62] width 100 height 12
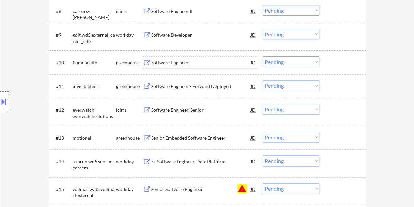
click at [334, 59] on div at bounding box center [343, 62] width 29 height 12
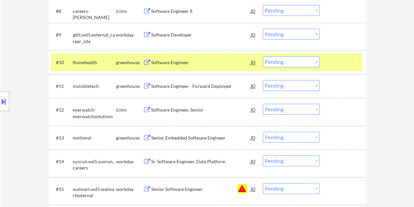
click at [316, 62] on select "Choose an option... Pending Applied Excluded (Questions) Excluded (Expired) Exc…" at bounding box center [291, 61] width 57 height 11
click at [263, 56] on select "Choose an option... Pending Applied Excluded (Questions) Excluded (Expired) Exc…" at bounding box center [291, 61] width 57 height 11
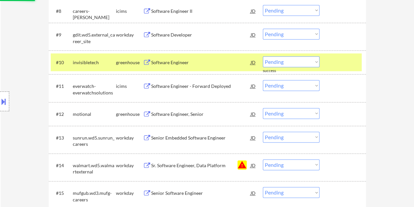
click at [330, 63] on div at bounding box center [343, 62] width 29 height 12
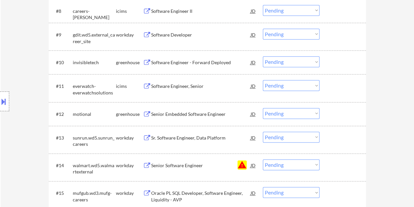
click at [335, 66] on div at bounding box center [343, 62] width 29 height 12
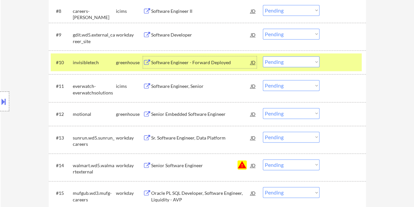
click at [199, 57] on div "Software Engineer - Forward Deployed" at bounding box center [201, 62] width 100 height 12
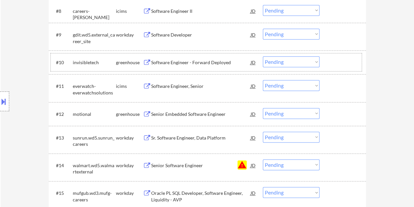
click at [334, 65] on div at bounding box center [343, 62] width 29 height 12
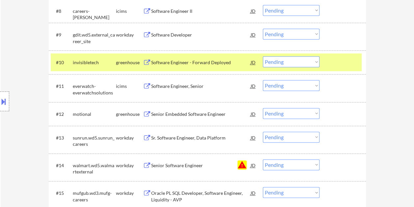
click at [318, 64] on select "Choose an option... Pending Applied Excluded (Questions) Excluded (Expired) Exc…" at bounding box center [291, 61] width 57 height 11
click at [263, 56] on select "Choose an option... Pending Applied Excluded (Questions) Excluded (Expired) Exc…" at bounding box center [291, 61] width 57 height 11
select select ""pending""
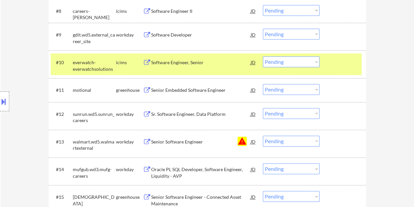
click at [342, 69] on div "#10 everwatch-everwatchsolutions icims Software Engineer, Senior JD Choose an o…" at bounding box center [206, 64] width 311 height 22
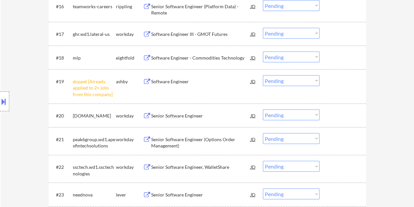
scroll to position [657, 0]
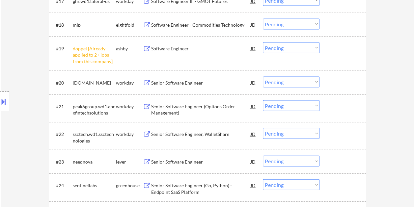
click at [339, 157] on div at bounding box center [343, 162] width 29 height 12
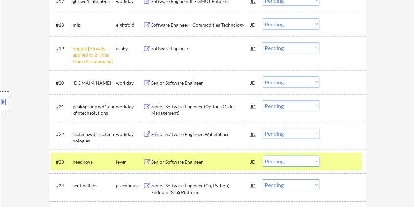
click at [219, 159] on div "Senior Software Engineer" at bounding box center [201, 162] width 100 height 7
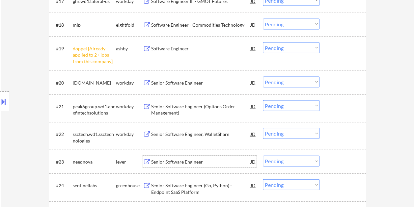
click at [4, 101] on button at bounding box center [3, 101] width 7 height 11
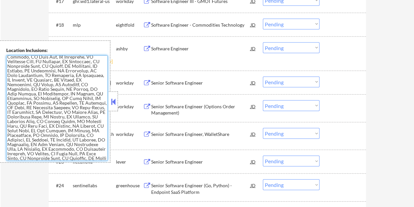
scroll to position [0, 0]
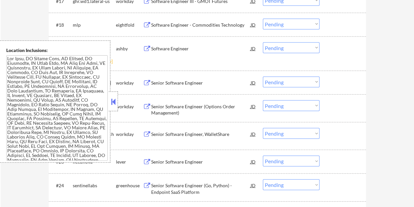
click at [112, 100] on button at bounding box center [113, 102] width 7 height 10
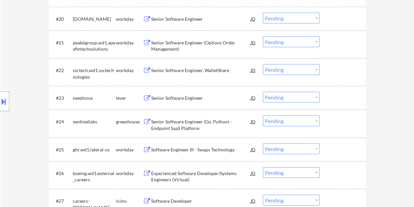
scroll to position [734, 0]
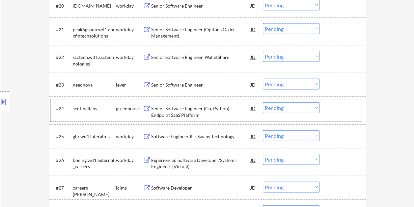
click at [326, 103] on div "#24 sentinellabs greenhouse Senior Software Engineer (Go, Python) - Endpoint Sa…" at bounding box center [206, 111] width 311 height 22
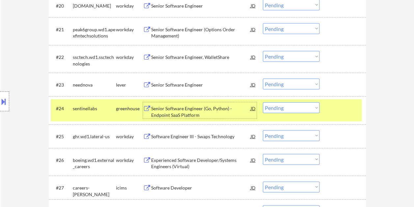
click at [233, 109] on div "Senior Software Engineer (Go, Python) - Endpoint SaaS Platform" at bounding box center [201, 112] width 100 height 13
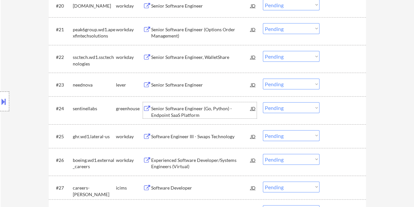
click at [337, 112] on div at bounding box center [343, 109] width 29 height 12
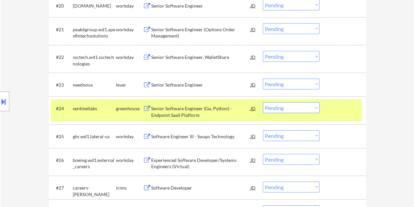
click at [252, 109] on div "JD" at bounding box center [253, 109] width 7 height 12
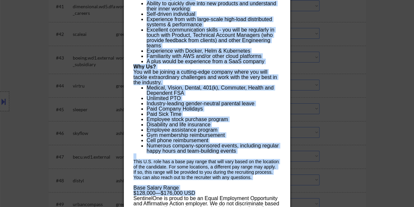
scroll to position [1327, 0]
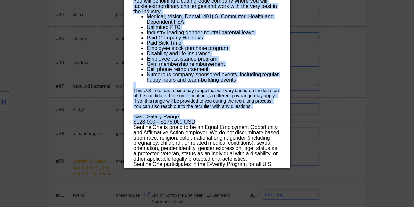
drag, startPoint x: 134, startPoint y: 27, endPoint x: 272, endPoint y: 166, distance: 195.8
copy div "Senior Software Engineer (Go, Python) - Endpoint SaaS Platform sentinellabs Uni…"
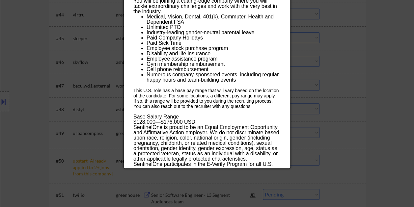
click at [336, 120] on div at bounding box center [207, 103] width 414 height 207
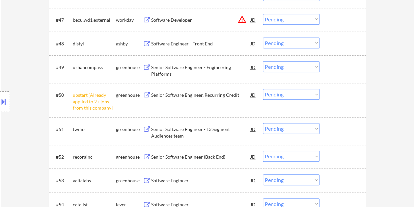
scroll to position [1426, 0]
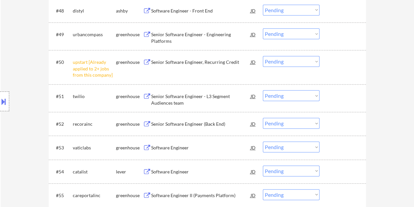
drag, startPoint x: 342, startPoint y: 173, endPoint x: 332, endPoint y: 176, distance: 9.5
click at [342, 174] on div at bounding box center [343, 172] width 29 height 12
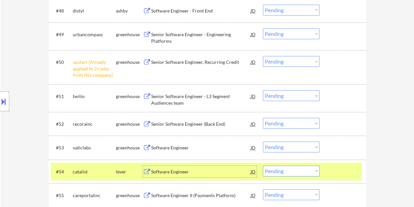
click at [208, 169] on div "Software Engineer" at bounding box center [201, 172] width 100 height 7
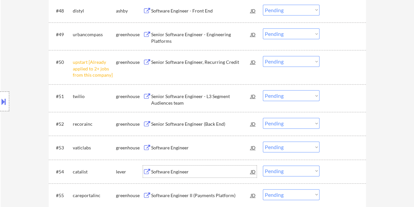
click at [335, 170] on div at bounding box center [343, 172] width 29 height 12
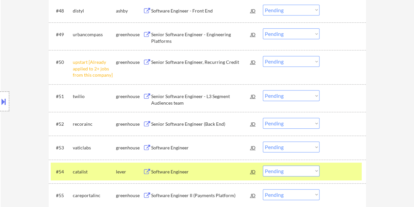
click at [314, 171] on select "Choose an option... Pending Applied Excluded (Questions) Excluded (Expired) Exc…" at bounding box center [291, 171] width 57 height 11
click at [263, 166] on select "Choose an option... Pending Applied Excluded (Questions) Excluded (Expired) Exc…" at bounding box center [291, 171] width 57 height 11
select select ""pending""
click at [343, 172] on div at bounding box center [343, 172] width 29 height 12
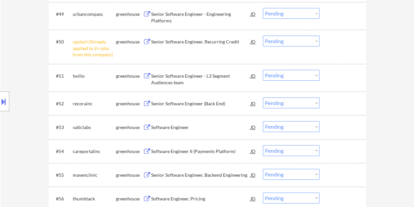
scroll to position [1459, 0]
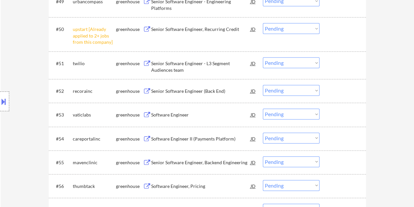
click at [335, 164] on div at bounding box center [343, 163] width 29 height 12
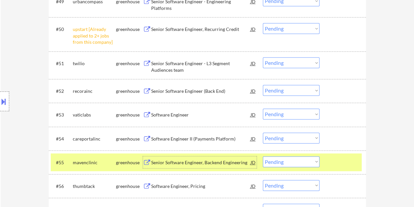
click at [204, 161] on div "Senior Software Engineer, Backend Engineering" at bounding box center [201, 163] width 100 height 7
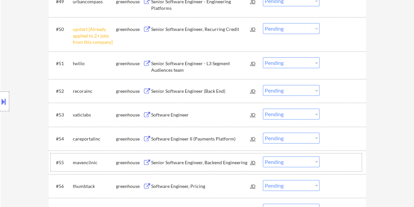
click at [330, 160] on div at bounding box center [343, 163] width 29 height 12
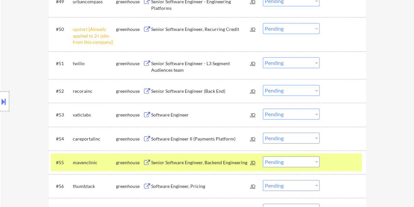
click at [313, 161] on select "Choose an option... Pending Applied Excluded (Questions) Excluded (Expired) Exc…" at bounding box center [291, 162] width 57 height 11
click at [309, 163] on select "Choose an option... Pending Applied Excluded (Questions) Excluded (Expired) Exc…" at bounding box center [291, 162] width 57 height 11
click at [263, 157] on select "Choose an option... Pending Applied Excluded (Questions) Excluded (Expired) Exc…" at bounding box center [291, 162] width 57 height 11
select select ""pending""
click at [346, 157] on div at bounding box center [343, 163] width 29 height 12
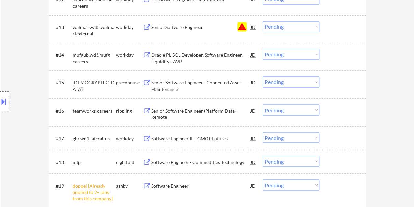
scroll to position [523, 0]
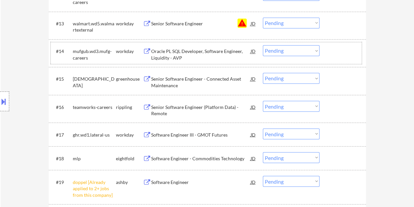
click at [345, 54] on div at bounding box center [343, 51] width 29 height 12
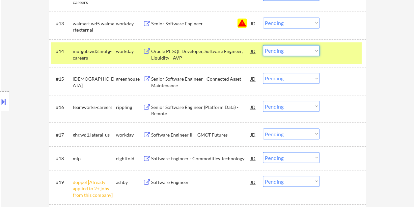
drag, startPoint x: 318, startPoint y: 50, endPoint x: 337, endPoint y: 48, distance: 18.8
click at [318, 50] on select "Choose an option... Pending Applied Excluded (Questions) Excluded (Expired) Exc…" at bounding box center [291, 50] width 57 height 11
click at [342, 47] on div at bounding box center [343, 51] width 29 height 12
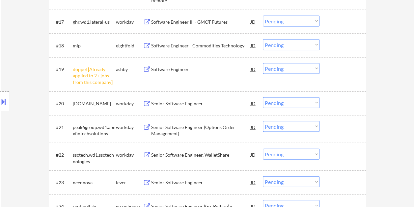
scroll to position [650, 0]
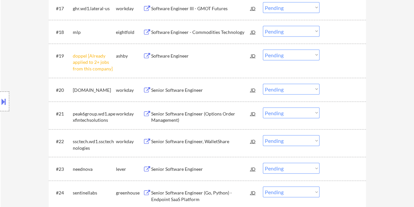
click at [336, 171] on div at bounding box center [343, 169] width 29 height 12
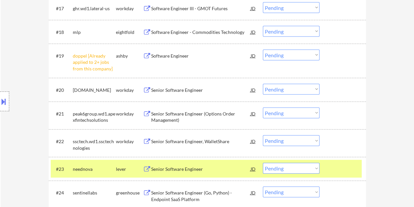
drag, startPoint x: 338, startPoint y: 167, endPoint x: 325, endPoint y: 162, distance: 14.1
click at [338, 166] on div at bounding box center [343, 169] width 29 height 12
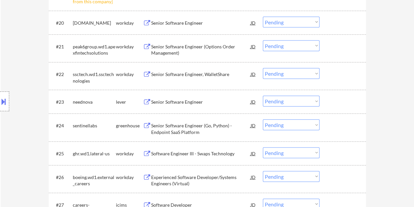
scroll to position [720, 0]
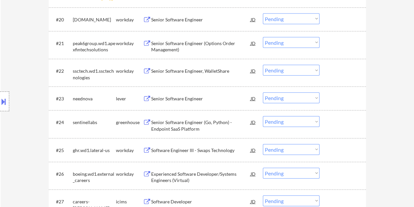
drag, startPoint x: 343, startPoint y: 98, endPoint x: 199, endPoint y: 101, distance: 144.1
click at [343, 98] on div at bounding box center [343, 99] width 29 height 12
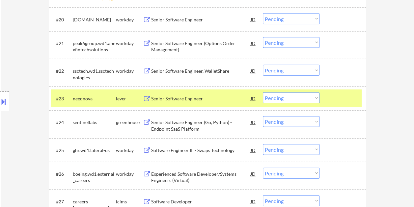
click at [177, 101] on div "Senior Software Engineer" at bounding box center [201, 99] width 100 height 7
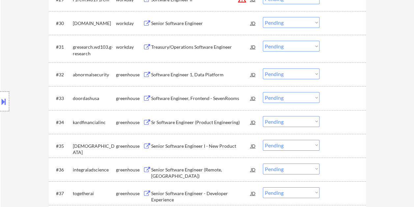
scroll to position [984, 0]
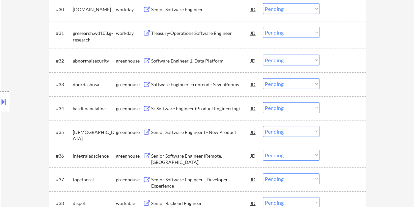
click at [340, 110] on div at bounding box center [343, 109] width 29 height 12
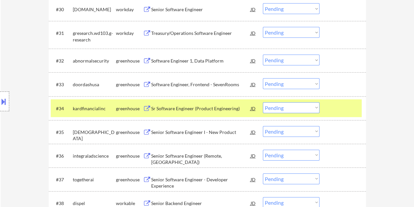
click at [235, 109] on div "Sr Software Engineer (Product Engineering)" at bounding box center [201, 109] width 100 height 7
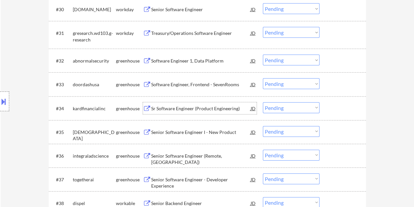
drag, startPoint x: 349, startPoint y: 110, endPoint x: 325, endPoint y: 111, distance: 23.4
click at [348, 109] on div at bounding box center [343, 109] width 29 height 12
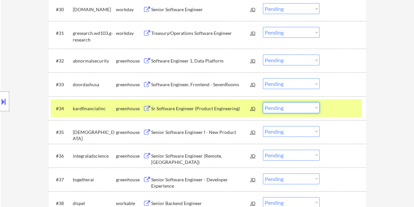
click at [319, 109] on select "Choose an option... Pending Applied Excluded (Questions) Excluded (Expired) Exc…" at bounding box center [291, 108] width 57 height 11
click at [263, 103] on select "Choose an option... Pending Applied Excluded (Questions) Excluded (Expired) Exc…" at bounding box center [291, 108] width 57 height 11
select select ""pending""
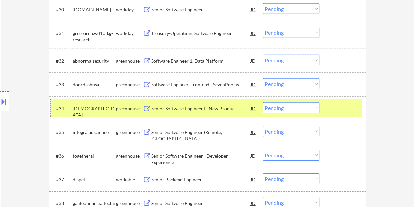
click at [339, 105] on div at bounding box center [343, 109] width 29 height 12
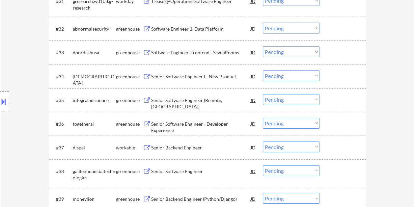
scroll to position [1017, 0]
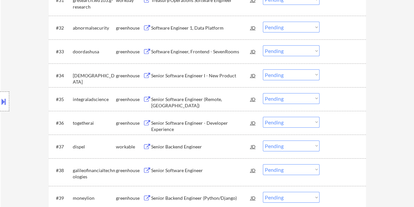
click at [336, 103] on div at bounding box center [343, 99] width 29 height 12
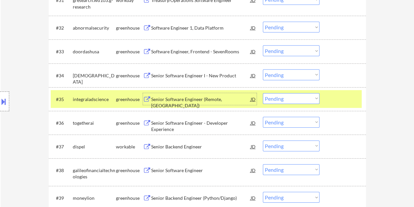
click at [246, 101] on div "Senior Software Engineer (Remote, East Coast)" at bounding box center [201, 102] width 100 height 13
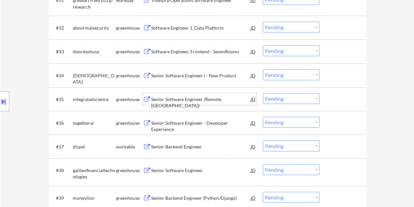
drag, startPoint x: 338, startPoint y: 100, endPoint x: 312, endPoint y: 100, distance: 26.0
click at [338, 100] on div at bounding box center [343, 99] width 29 height 12
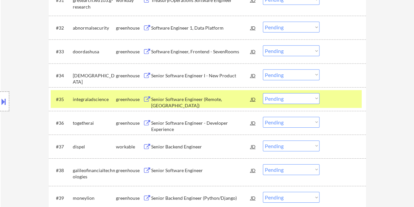
click at [309, 100] on select "Choose an option... Pending Applied Excluded (Questions) Excluded (Expired) Exc…" at bounding box center [291, 98] width 57 height 11
click at [263, 93] on select "Choose an option... Pending Applied Excluded (Questions) Excluded (Expired) Exc…" at bounding box center [291, 98] width 57 height 11
click at [351, 99] on div at bounding box center [343, 99] width 29 height 12
select select ""pending""
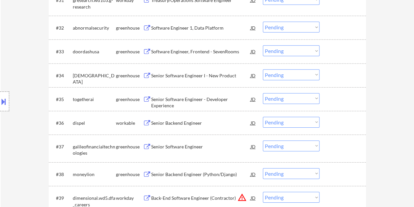
drag, startPoint x: 336, startPoint y: 123, endPoint x: 330, endPoint y: 124, distance: 6.4
click at [336, 123] on div at bounding box center [343, 123] width 29 height 12
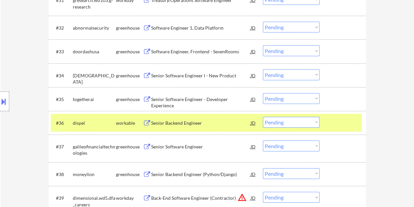
click at [158, 125] on div "Senior Backend Engineer" at bounding box center [201, 123] width 100 height 7
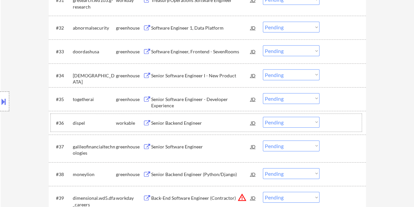
click at [334, 123] on div at bounding box center [343, 123] width 29 height 12
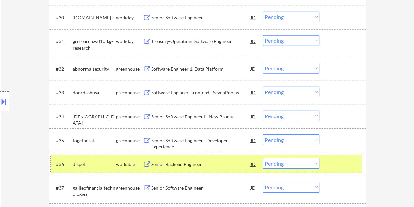
scroll to position [1000, 0]
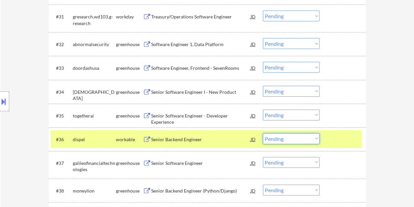
click at [316, 137] on select "Choose an option... Pending Applied Excluded (Questions) Excluded (Expired) Exc…" at bounding box center [291, 139] width 57 height 11
click at [263, 134] on select "Choose an option... Pending Applied Excluded (Questions) Excluded (Expired) Exc…" at bounding box center [291, 139] width 57 height 11
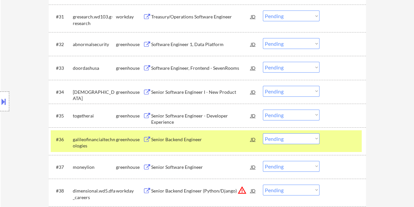
click at [349, 145] on div at bounding box center [343, 140] width 29 height 12
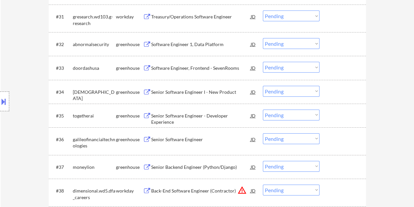
click at [344, 139] on div at bounding box center [343, 140] width 29 height 12
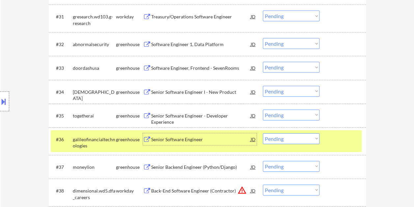
click at [196, 137] on div "Senior Software Engineer" at bounding box center [201, 140] width 100 height 7
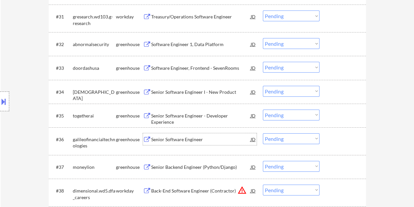
click at [346, 142] on div at bounding box center [343, 140] width 29 height 12
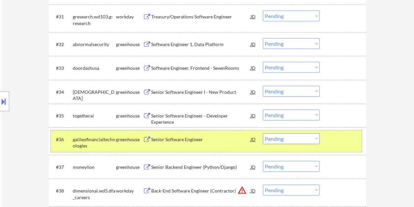
click at [315, 141] on select "Choose an option... Pending Applied Excluded (Questions) Excluded (Expired) Exc…" at bounding box center [291, 139] width 57 height 11
click at [263, 134] on select "Choose an option... Pending Applied Excluded (Questions) Excluded (Expired) Exc…" at bounding box center [291, 139] width 57 height 11
select select ""pending""
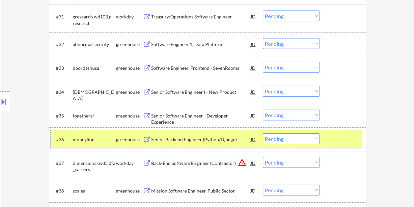
drag, startPoint x: 344, startPoint y: 142, endPoint x: 329, endPoint y: 141, distance: 14.6
click at [344, 142] on div at bounding box center [343, 140] width 29 height 12
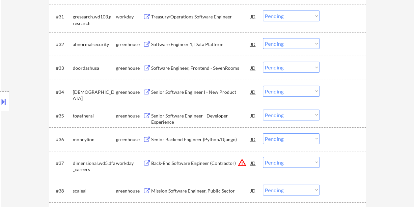
scroll to position [1033, 0]
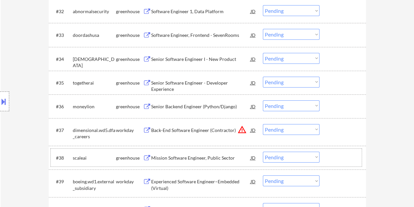
click at [341, 160] on div at bounding box center [343, 158] width 29 height 12
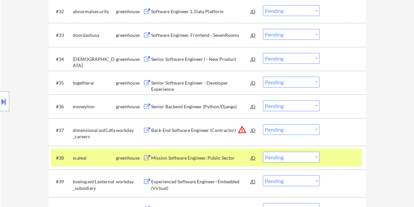
click at [225, 155] on div "Mission Software Engineer, Public Sector" at bounding box center [201, 158] width 100 height 7
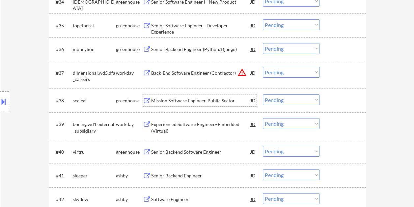
scroll to position [1099, 0]
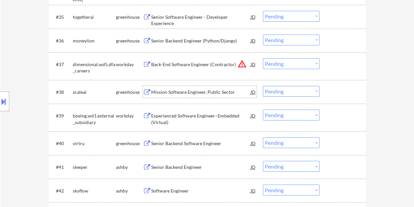
click at [332, 168] on div at bounding box center [343, 167] width 29 height 12
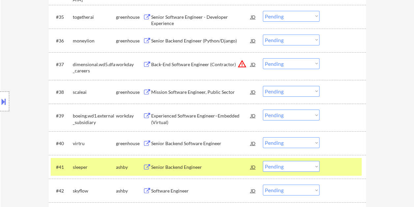
click at [219, 165] on div "Senior Backend Engineer" at bounding box center [201, 167] width 100 height 7
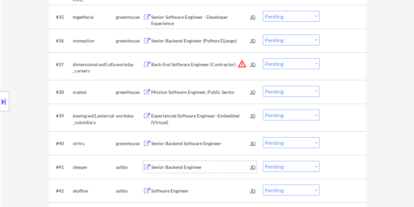
click at [330, 172] on div at bounding box center [343, 167] width 29 height 12
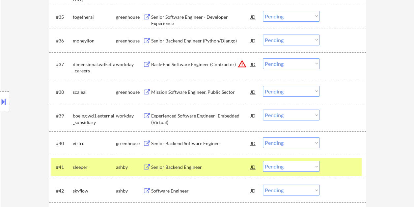
click at [316, 167] on select "Choose an option... Pending Applied Excluded (Questions) Excluded (Expired) Exc…" at bounding box center [291, 166] width 57 height 11
click at [263, 161] on select "Choose an option... Pending Applied Excluded (Questions) Excluded (Expired) Exc…" at bounding box center [291, 166] width 57 height 11
select select ""pending""
click at [339, 165] on div at bounding box center [343, 167] width 29 height 12
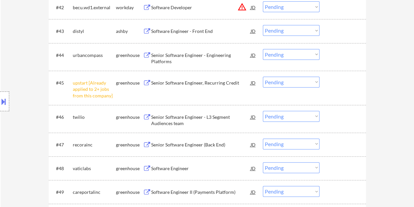
scroll to position [1297, 0]
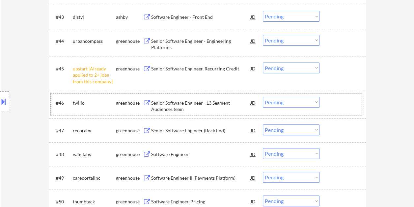
click at [338, 101] on div at bounding box center [343, 103] width 29 height 12
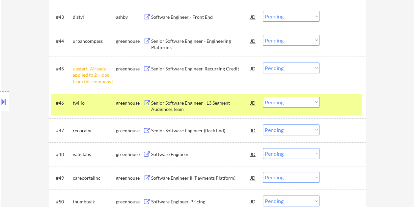
click at [166, 106] on div "Senior Software Engineer - L3 Segment Audiences team" at bounding box center [201, 106] width 100 height 13
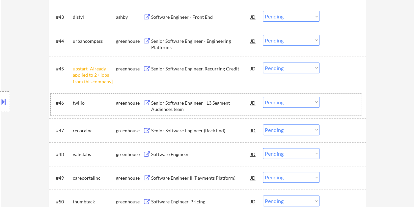
click at [325, 110] on div "#46 twilio greenhouse Senior Software Engineer - L3 Segment Audiences team JD w…" at bounding box center [206, 105] width 311 height 22
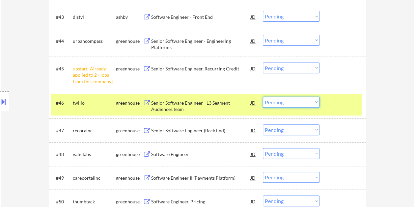
click at [317, 103] on select "Choose an option... Pending Applied Excluded (Questions) Excluded (Expired) Exc…" at bounding box center [291, 102] width 57 height 11
click at [263, 97] on select "Choose an option... Pending Applied Excluded (Questions) Excluded (Expired) Exc…" at bounding box center [291, 102] width 57 height 11
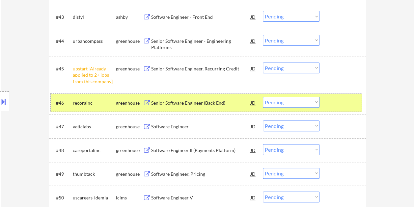
click at [337, 101] on div at bounding box center [343, 103] width 29 height 12
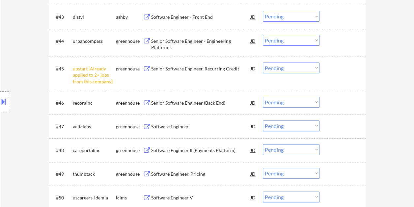
drag, startPoint x: 342, startPoint y: 107, endPoint x: 288, endPoint y: 108, distance: 54.4
click at [342, 107] on div at bounding box center [343, 103] width 29 height 12
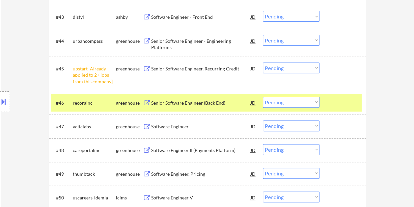
click at [226, 107] on div "Senior Software Engineer (Back End)" at bounding box center [201, 103] width 100 height 12
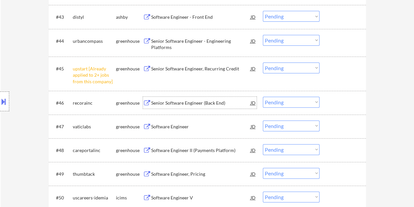
click at [347, 103] on div at bounding box center [343, 103] width 29 height 12
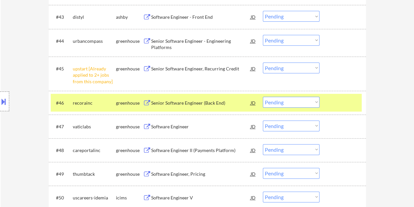
drag, startPoint x: 317, startPoint y: 101, endPoint x: 317, endPoint y: 105, distance: 4.0
click at [317, 102] on select "Choose an option... Pending Applied Excluded (Questions) Excluded (Expired) Exc…" at bounding box center [291, 102] width 57 height 11
click at [263, 97] on select "Choose an option... Pending Applied Excluded (Questions) Excluded (Expired) Exc…" at bounding box center [291, 102] width 57 height 11
select select ""pending""
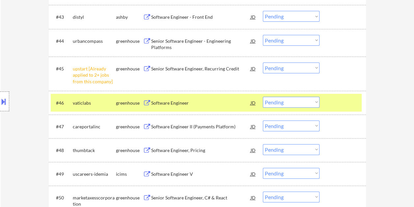
click at [343, 100] on div at bounding box center [343, 103] width 29 height 12
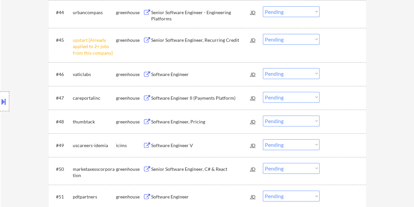
scroll to position [1330, 0]
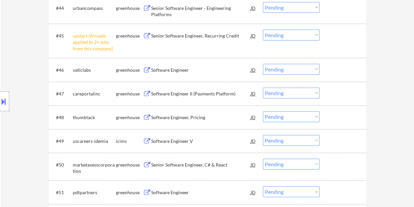
click at [334, 71] on div at bounding box center [343, 70] width 29 height 12
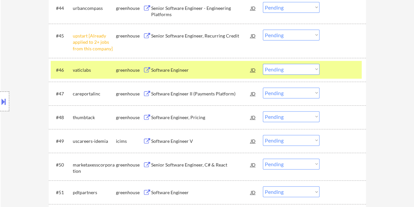
click at [341, 70] on div at bounding box center [343, 70] width 29 height 12
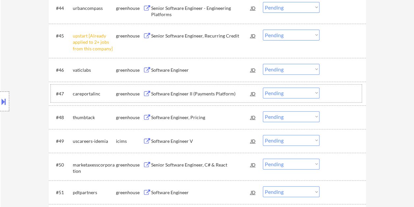
click at [340, 94] on div at bounding box center [343, 94] width 29 height 12
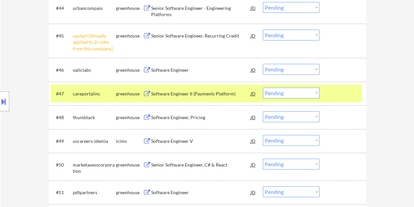
click at [189, 91] on div "Software Engineer II (Payments Platform)" at bounding box center [201, 94] width 100 height 7
